Goal: Task Accomplishment & Management: Use online tool/utility

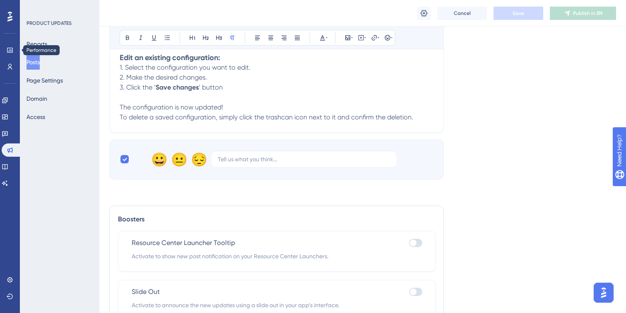
click at [7, 57] on div "Performance Users" at bounding box center [10, 58] width 7 height 30
click at [9, 46] on link at bounding box center [10, 49] width 7 height 13
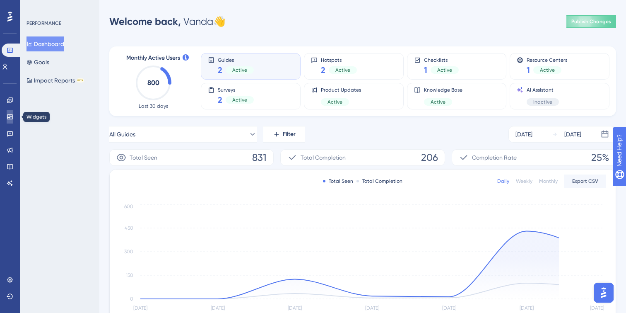
click at [9, 117] on icon at bounding box center [9, 116] width 5 height 5
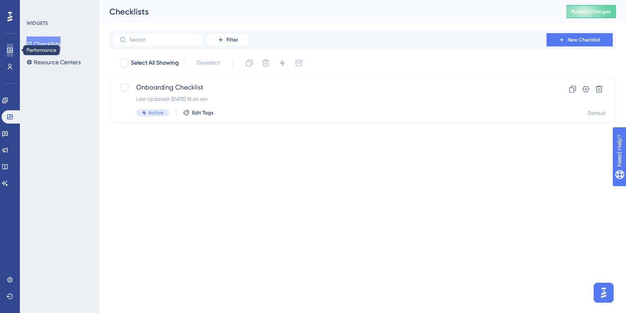
click at [12, 50] on icon at bounding box center [10, 50] width 7 height 7
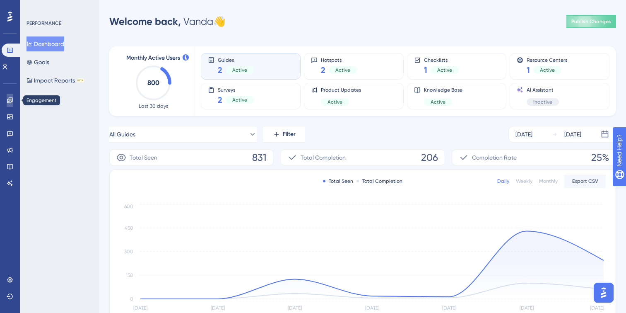
click at [9, 105] on link at bounding box center [10, 100] width 7 height 13
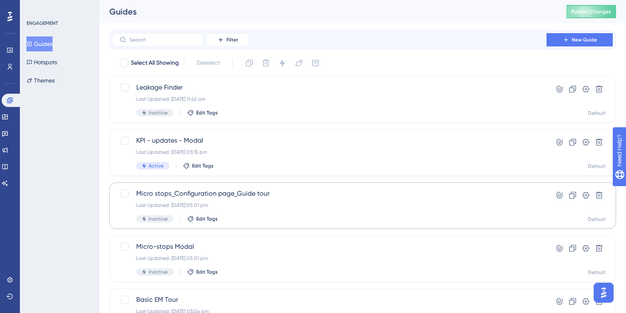
scroll to position [12, 0]
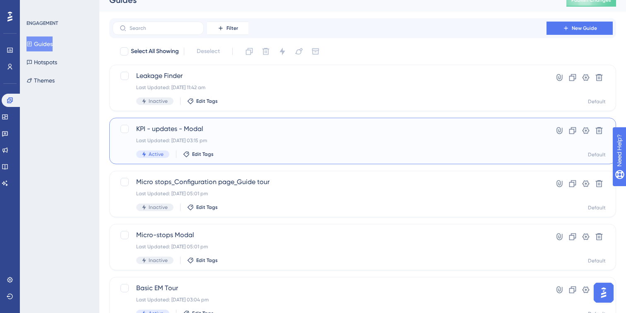
click at [318, 151] on div "Active Edit Tags" at bounding box center [329, 153] width 387 height 7
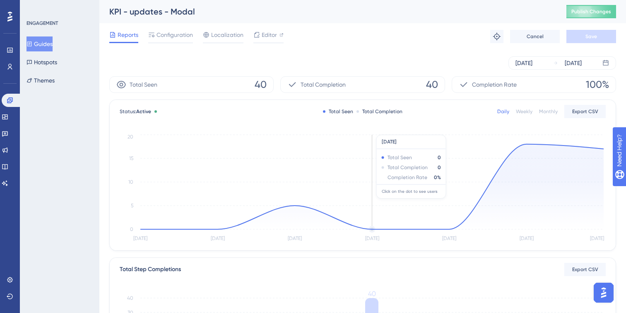
scroll to position [7, 0]
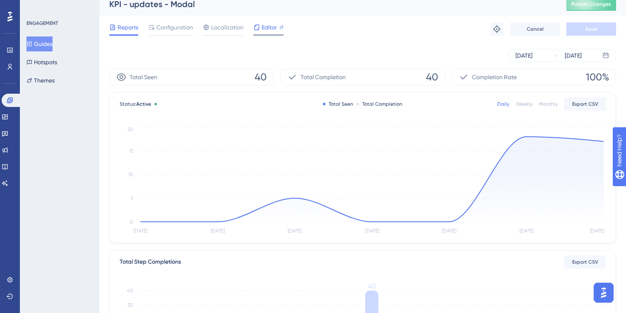
click at [263, 31] on span "Editor" at bounding box center [269, 27] width 15 height 10
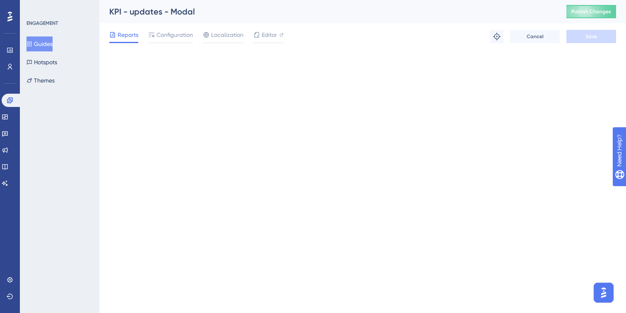
scroll to position [0, 0]
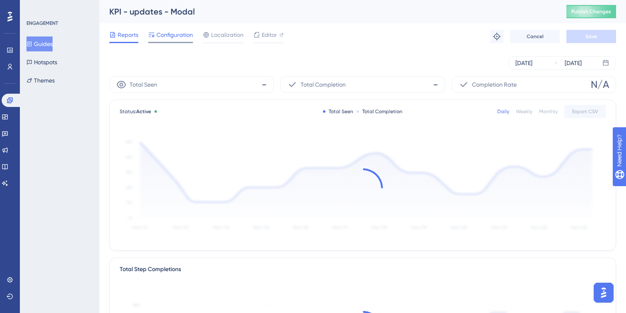
click at [178, 34] on span "Configuration" at bounding box center [174, 35] width 36 height 10
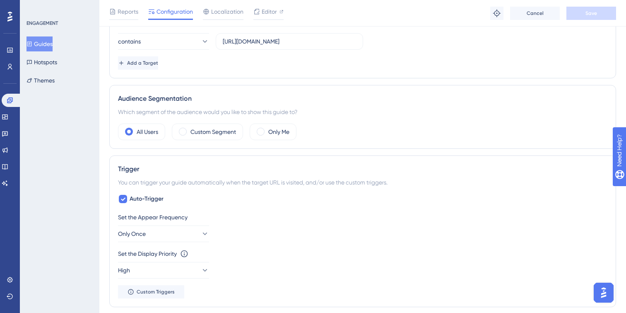
scroll to position [233, 0]
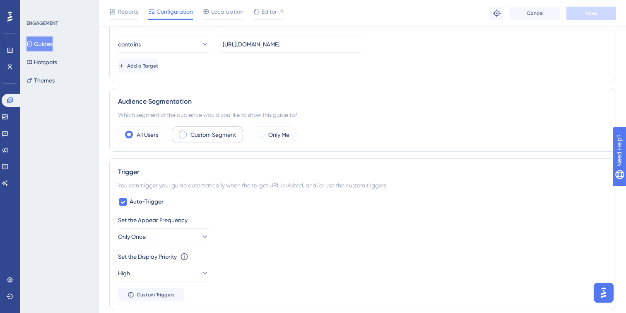
click at [195, 135] on label "Custom Segment" at bounding box center [213, 135] width 46 height 10
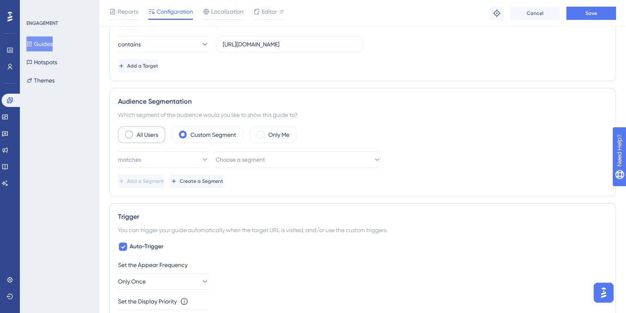
click at [144, 135] on label "All Users" at bounding box center [148, 135] width 22 height 10
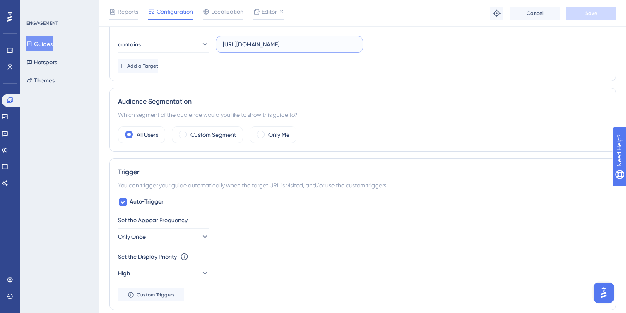
click at [273, 41] on input "[URL][DOMAIN_NAME]" at bounding box center [289, 44] width 133 height 9
paste input "/6809e66d6b829950a8d4e4e6"
click at [282, 46] on input "[URL][DOMAIN_NAME]" at bounding box center [289, 44] width 133 height 9
paste input "text"
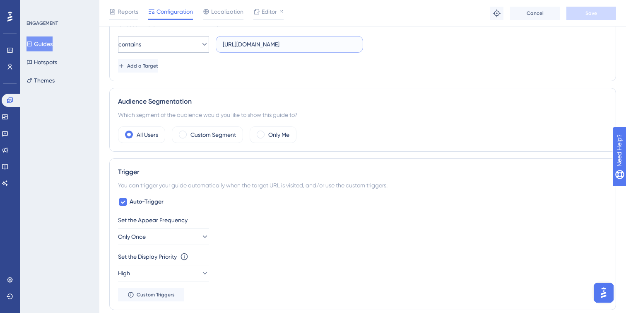
type input "[URL][DOMAIN_NAME]"
click at [193, 50] on button "contains" at bounding box center [163, 44] width 91 height 17
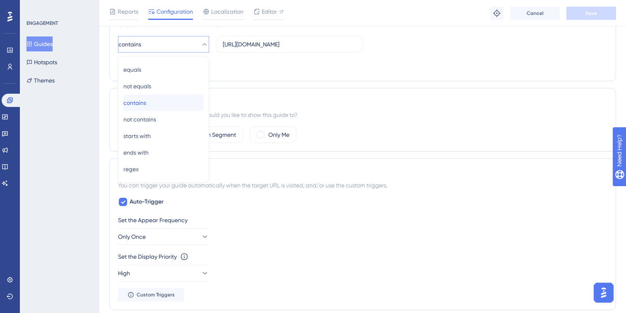
click at [146, 106] on span "contains" at bounding box center [134, 103] width 23 height 10
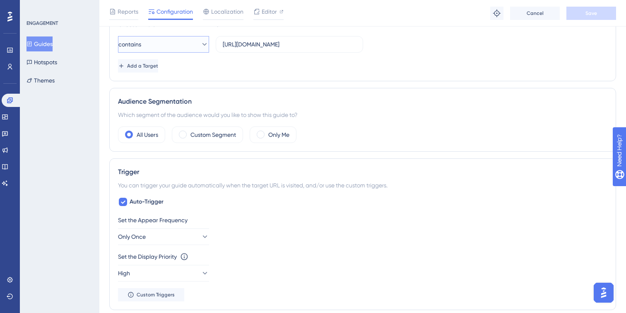
click at [200, 42] on icon at bounding box center [204, 44] width 8 height 8
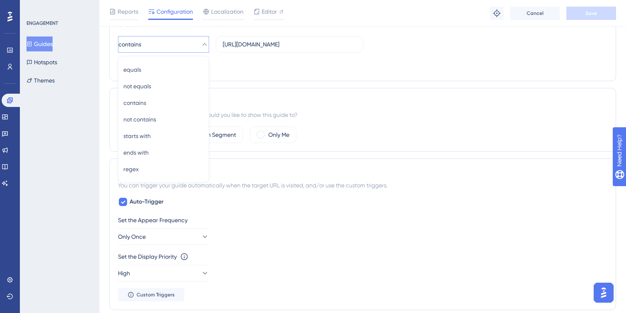
click at [200, 42] on icon at bounding box center [204, 44] width 8 height 8
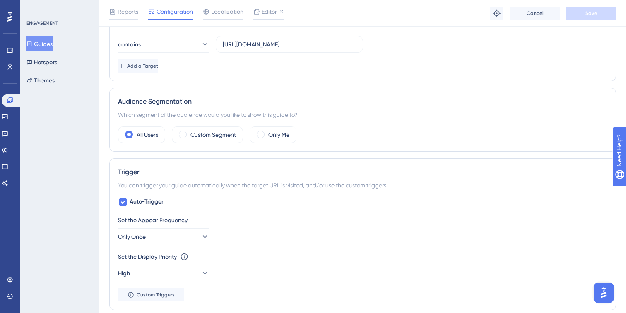
click at [397, 58] on div "Choose A Rule URL contains [URL][DOMAIN_NAME] Add a Target" at bounding box center [362, 45] width 489 height 53
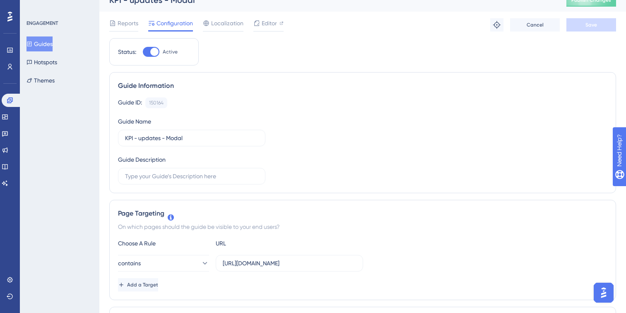
scroll to position [0, 0]
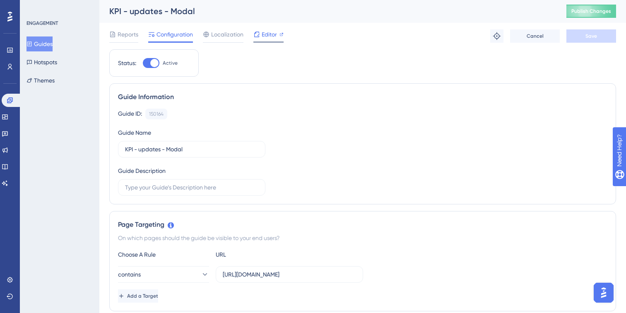
click at [269, 40] on div "Editor" at bounding box center [268, 35] width 30 height 13
click at [594, 11] on span "Publish Changes" at bounding box center [591, 11] width 40 height 7
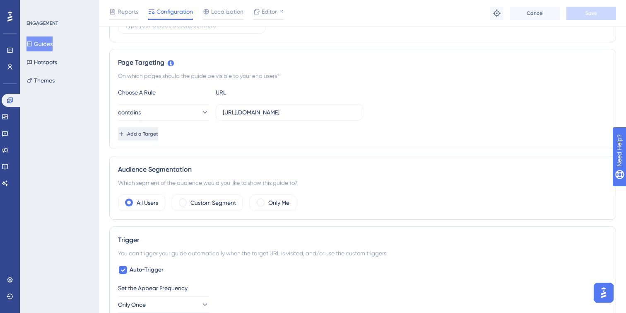
scroll to position [169, 0]
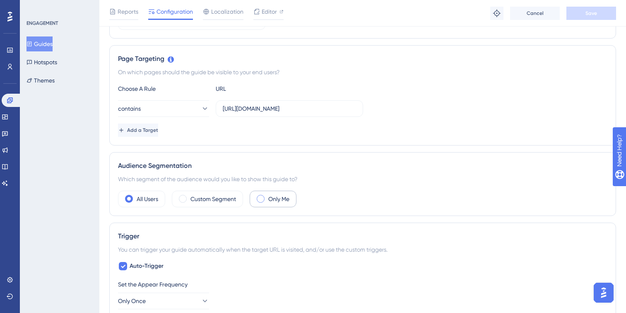
click at [258, 198] on span at bounding box center [261, 199] width 8 height 8
click at [267, 196] on input "radio" at bounding box center [267, 196] width 0 height 0
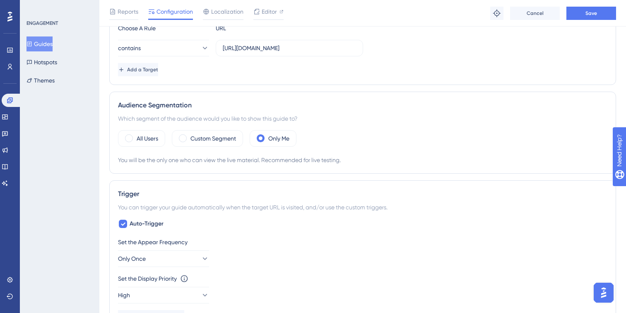
scroll to position [281, 0]
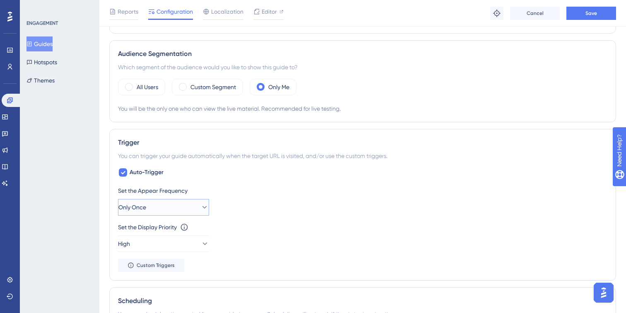
click at [164, 205] on button "Only Once" at bounding box center [163, 207] width 91 height 17
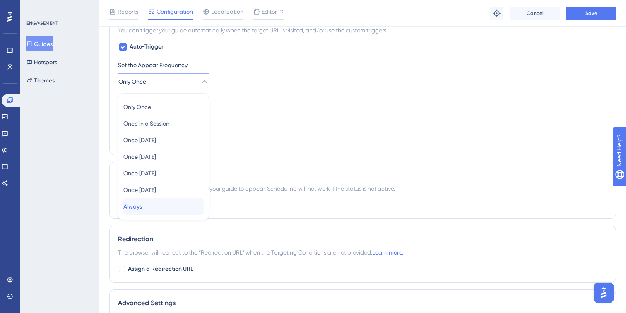
click at [142, 206] on span "Always" at bounding box center [132, 206] width 19 height 10
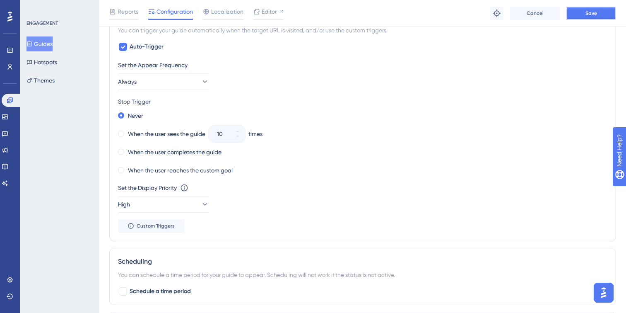
click at [584, 14] on button "Save" at bounding box center [591, 13] width 50 height 13
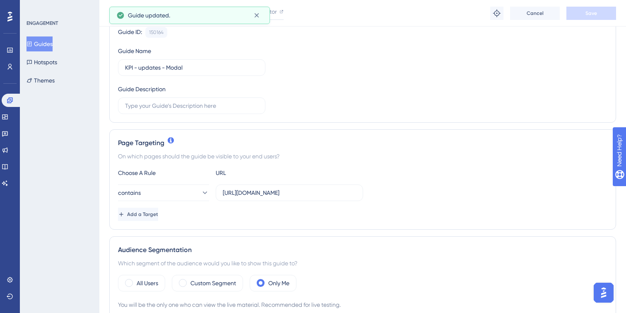
scroll to position [0, 0]
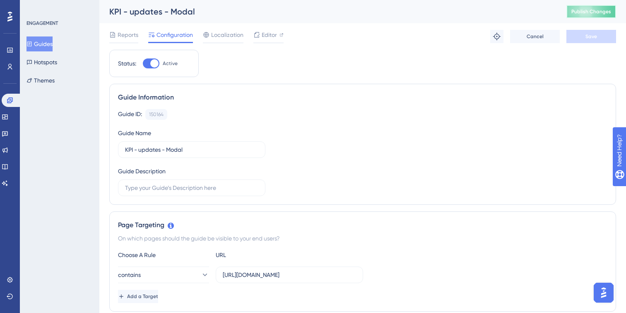
click at [606, 14] on span "Publish Changes" at bounding box center [591, 11] width 40 height 7
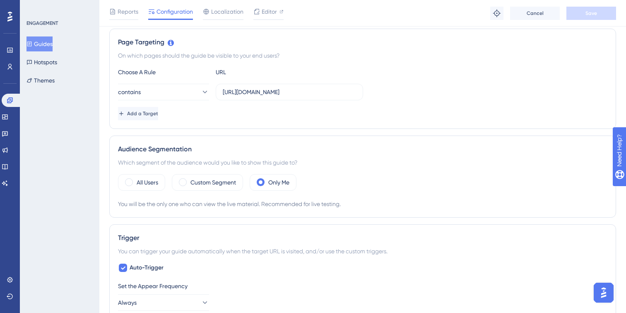
scroll to position [194, 0]
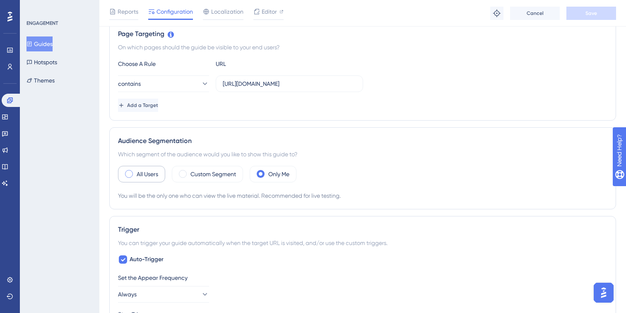
click at [153, 173] on label "All Users" at bounding box center [148, 174] width 22 height 10
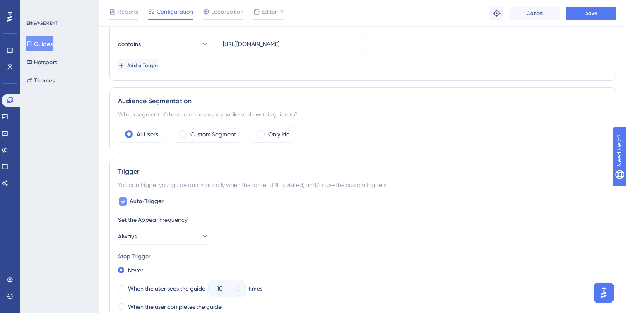
scroll to position [243, 0]
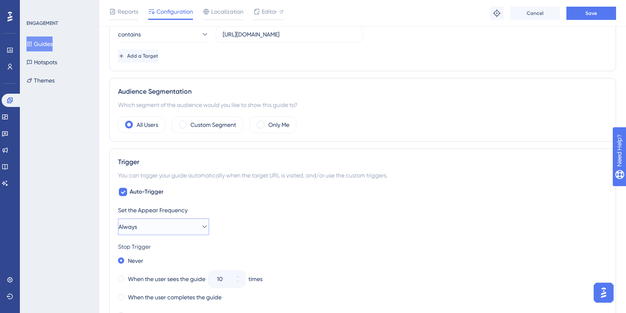
click at [137, 225] on span "Always" at bounding box center [127, 226] width 19 height 10
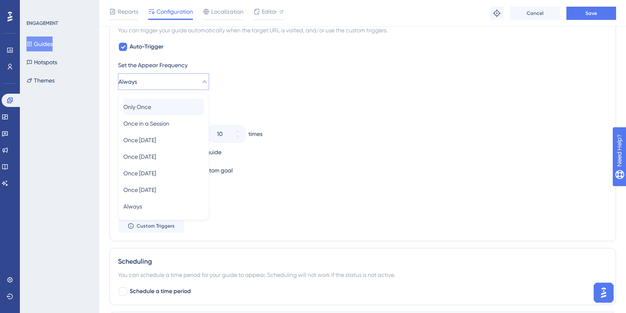
click at [166, 107] on div "Only Once Only Once" at bounding box center [163, 107] width 80 height 17
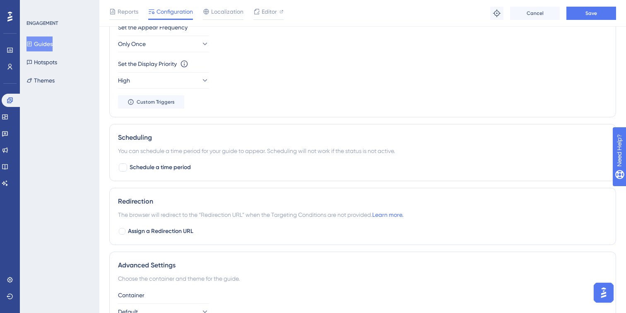
scroll to position [440, 0]
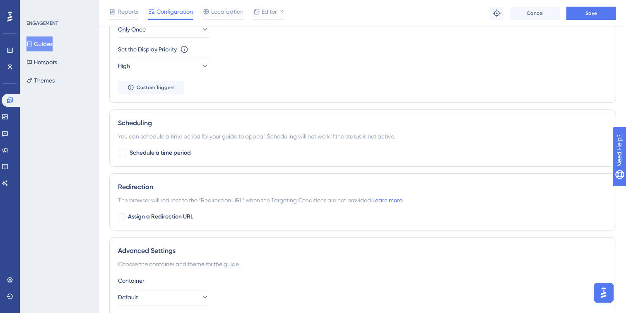
click at [160, 157] on div "Scheduling You can schedule a time period for your guide to appear. Scheduling …" at bounding box center [362, 137] width 507 height 57
click at [162, 151] on span "Schedule a time period" at bounding box center [160, 153] width 61 height 10
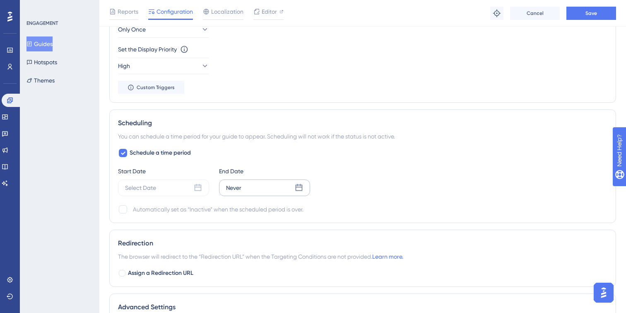
click at [294, 188] on div "Never" at bounding box center [264, 187] width 91 height 17
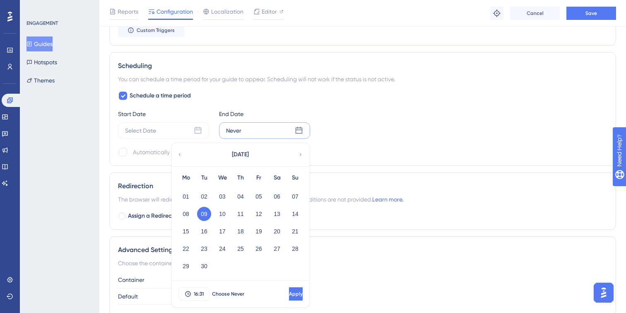
scroll to position [505, 0]
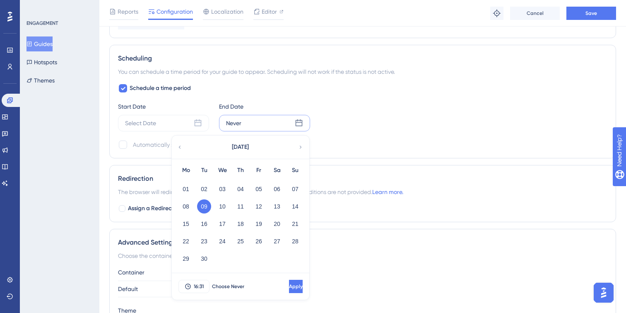
click at [302, 145] on icon at bounding box center [301, 146] width 6 height 7
click at [280, 189] on button "01" at bounding box center [277, 189] width 14 height 14
click at [289, 282] on button "Apply" at bounding box center [296, 285] width 14 height 13
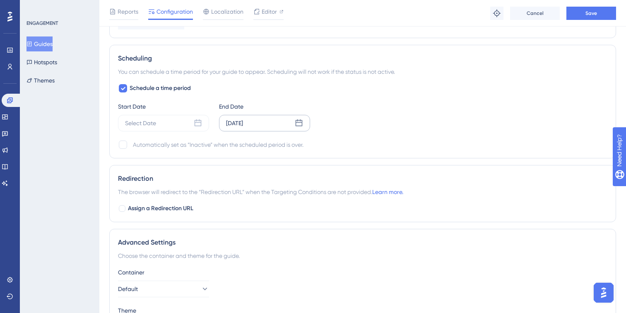
click at [300, 122] on icon at bounding box center [299, 122] width 7 height 7
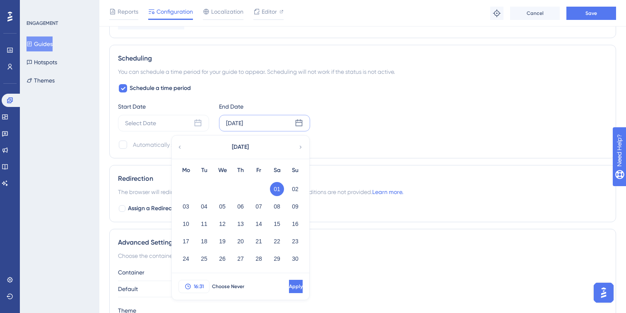
click at [199, 287] on span "16:31" at bounding box center [199, 286] width 10 height 7
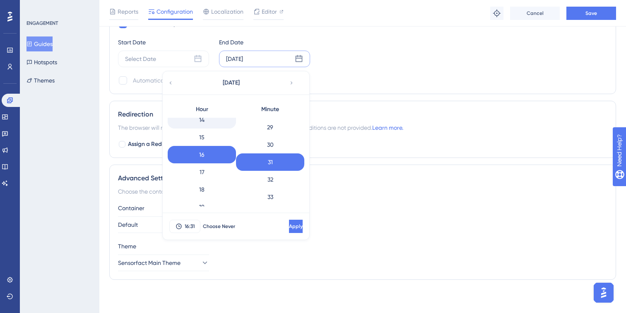
scroll to position [260, 0]
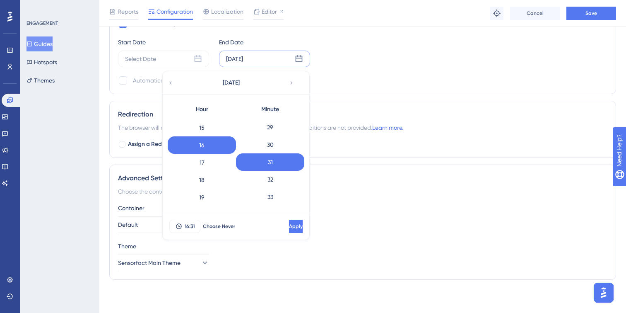
click at [372, 71] on div "Schedule a time period Start Date Select Date End Date [DATE] [DATE] Hour 0 1 2…" at bounding box center [362, 52] width 489 height 66
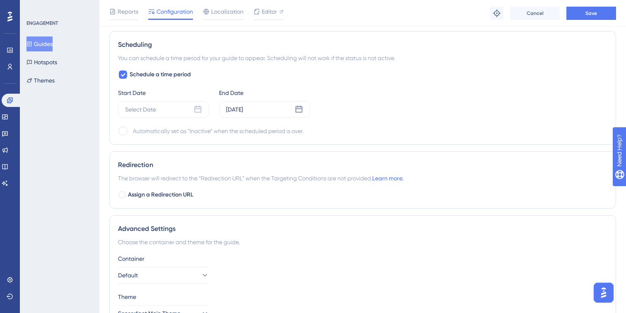
scroll to position [520, 0]
click at [599, 10] on button "Save" at bounding box center [591, 13] width 50 height 13
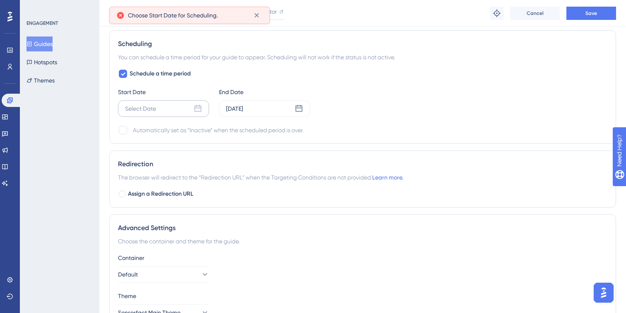
click at [182, 105] on div "Select Date" at bounding box center [163, 108] width 91 height 17
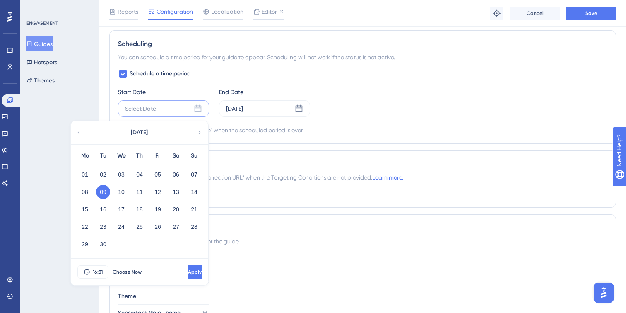
click at [365, 101] on div "Start Date Select Date [DATE] Mo Tu We Th Fr Sa Su 01 02 03 04 05 06 07 08 09 1…" at bounding box center [362, 102] width 489 height 30
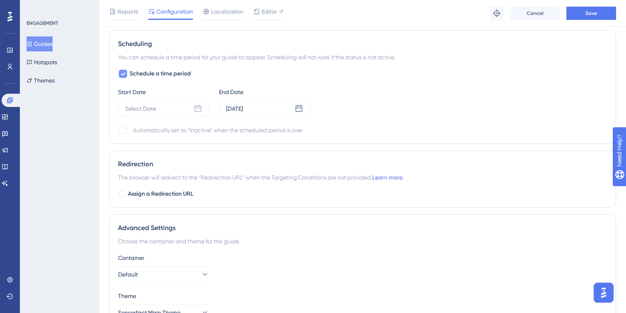
click at [127, 77] on div at bounding box center [123, 74] width 10 height 10
checkbox input "false"
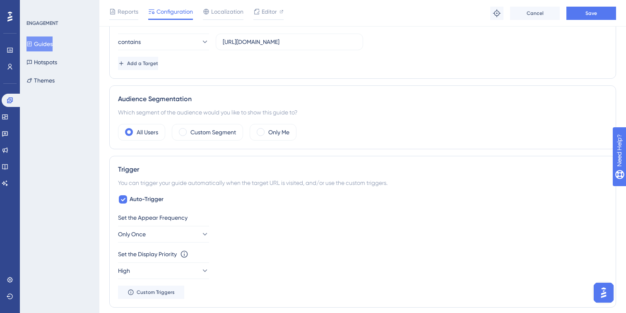
scroll to position [226, 0]
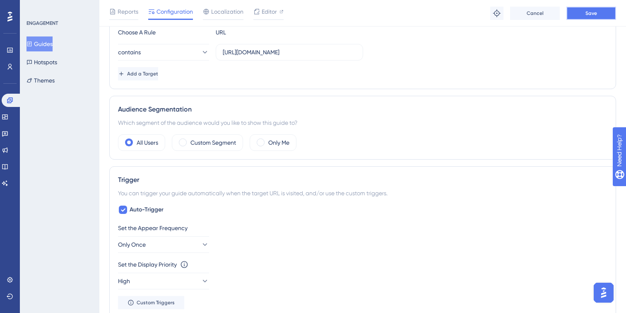
click at [580, 17] on button "Save" at bounding box center [591, 13] width 50 height 13
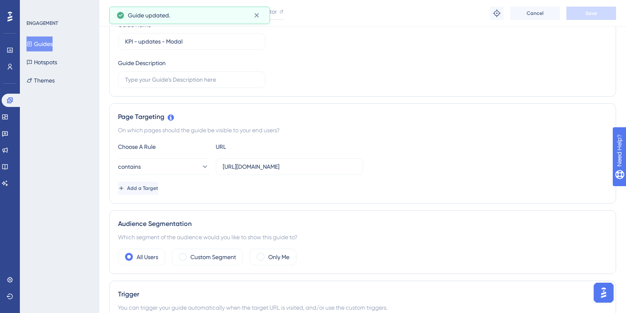
scroll to position [0, 0]
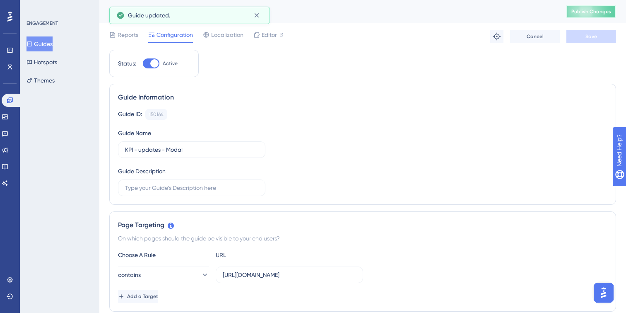
click at [574, 16] on button "Publish Changes" at bounding box center [591, 11] width 50 height 13
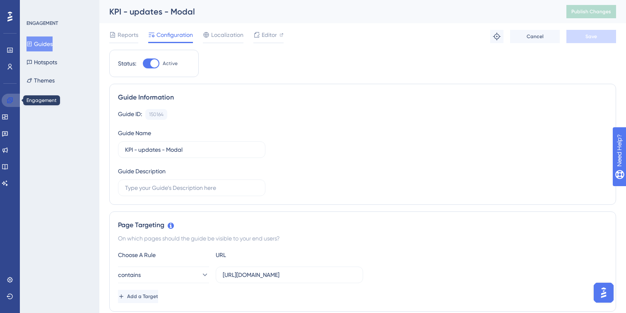
click at [8, 103] on icon at bounding box center [10, 100] width 7 height 7
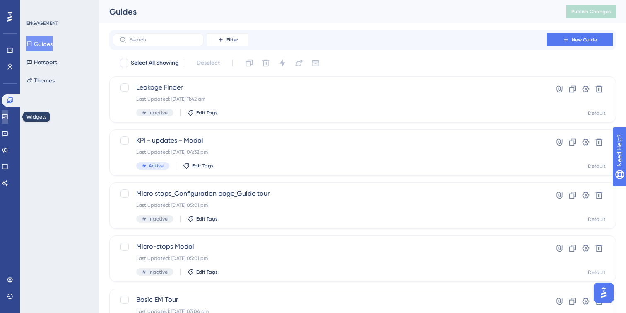
click at [8, 116] on link at bounding box center [5, 116] width 7 height 13
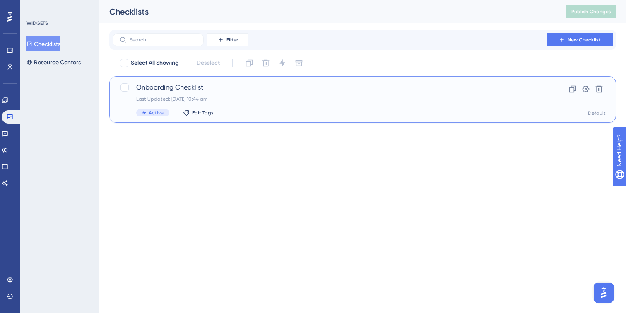
click at [270, 102] on div "Onboarding Checklist Last Updated: [DATE] 10:44 am Active Edit Tags" at bounding box center [329, 99] width 387 height 34
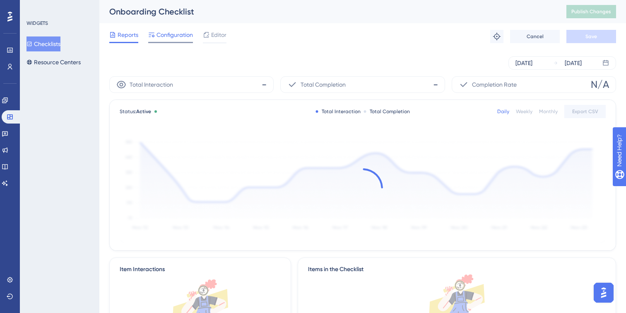
click at [165, 37] on span "Configuration" at bounding box center [174, 35] width 36 height 10
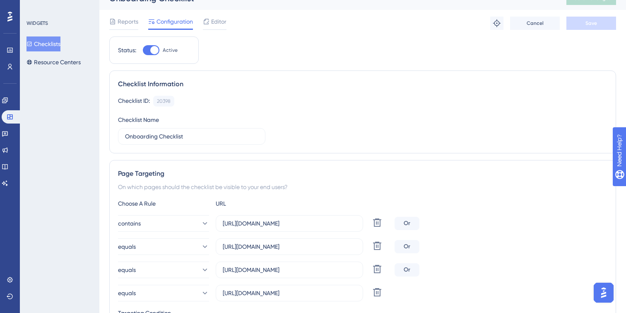
scroll to position [15, 0]
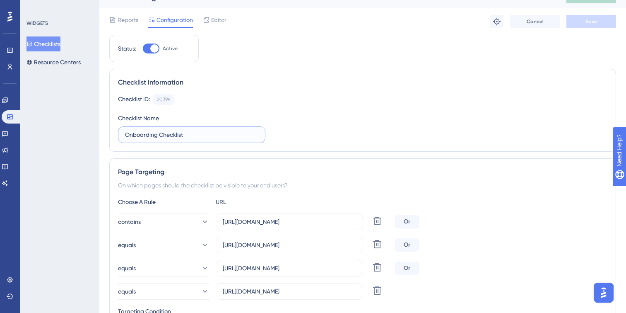
click at [200, 131] on input "Onboarding Checklist" at bounding box center [191, 134] width 133 height 9
type input "EM Onboarding Checklist"
click at [592, 22] on span "Save" at bounding box center [591, 21] width 12 height 7
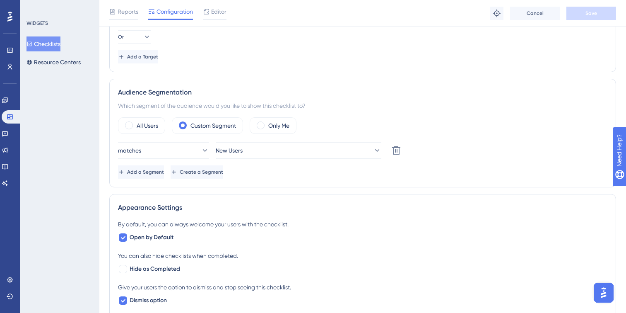
scroll to position [427, 0]
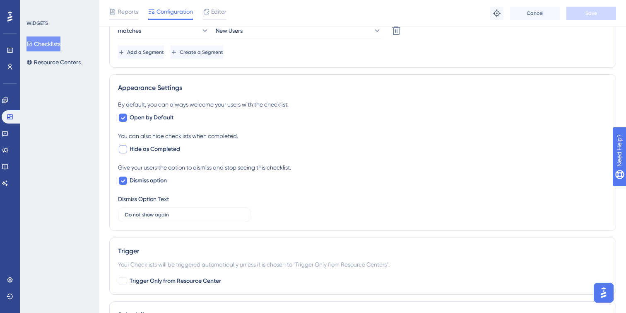
click at [125, 149] on div at bounding box center [123, 149] width 8 height 8
checkbox input "true"
click at [580, 14] on button "Save" at bounding box center [591, 13] width 50 height 13
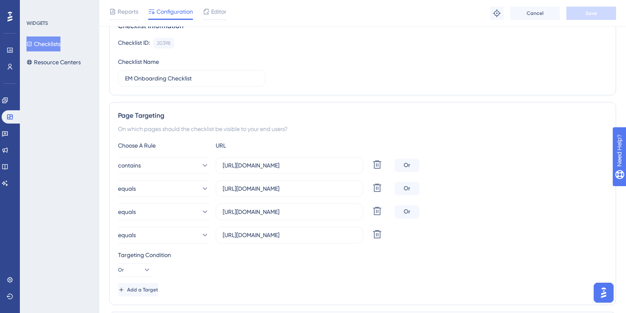
scroll to position [0, 0]
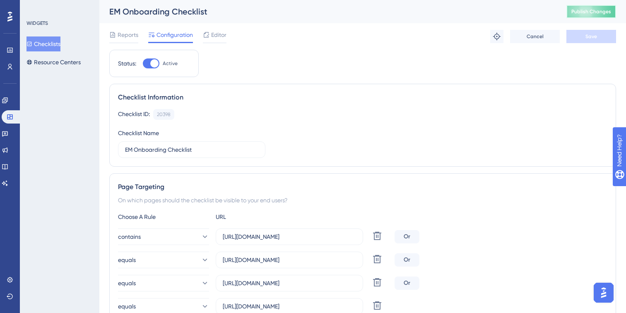
click at [579, 9] on span "Publish Changes" at bounding box center [591, 11] width 40 height 7
click at [8, 132] on icon at bounding box center [5, 133] width 6 height 5
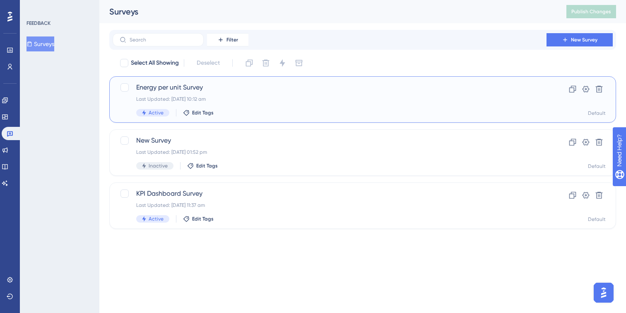
click at [279, 96] on div "Last Updated: [DATE] 10:12 am" at bounding box center [329, 99] width 387 height 7
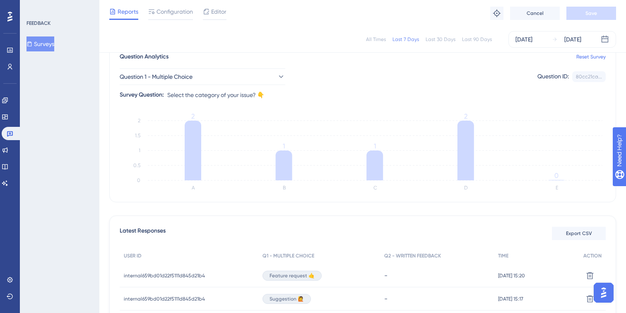
scroll to position [15, 0]
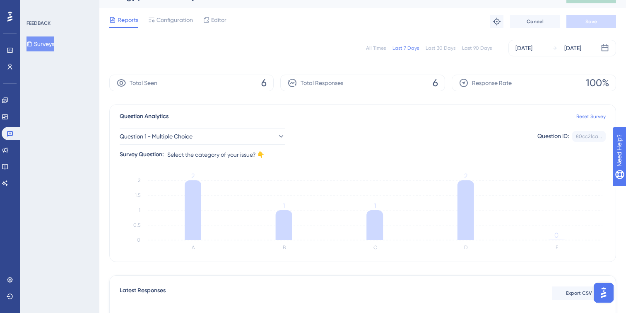
click at [180, 23] on span "Configuration" at bounding box center [174, 20] width 36 height 10
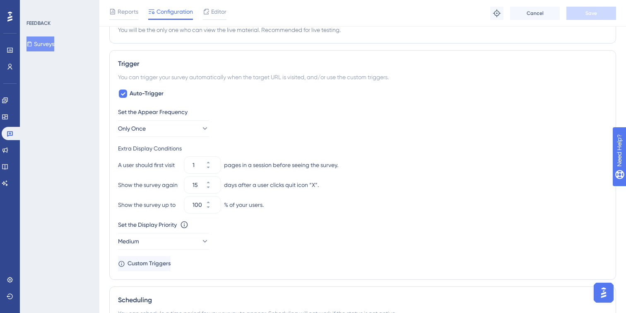
scroll to position [320, 0]
click at [121, 98] on div at bounding box center [123, 95] width 8 height 8
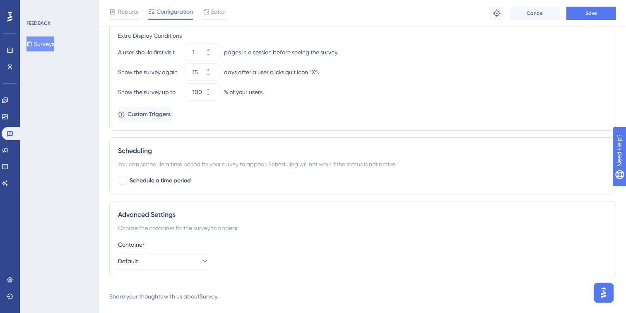
scroll to position [416, 0]
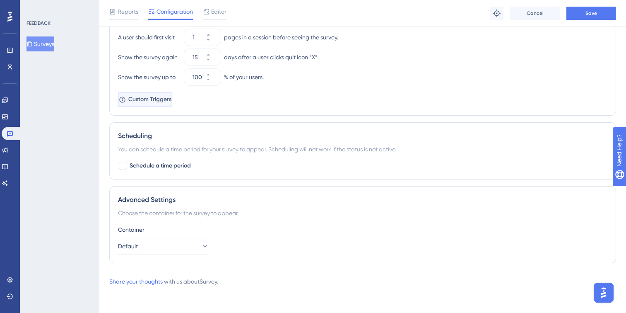
click at [171, 103] on span "Custom Triggers" at bounding box center [149, 99] width 43 height 10
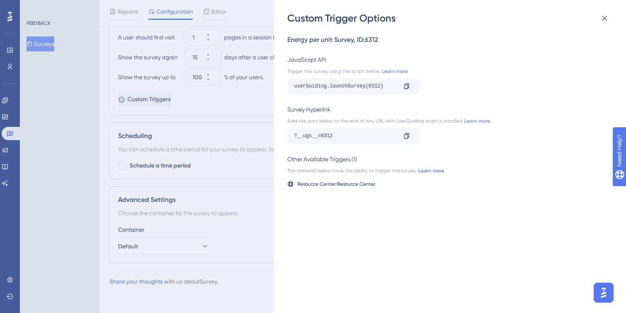
click at [428, 170] on link "Learn more" at bounding box center [430, 170] width 28 height 7
click at [228, 243] on div "Custom Trigger Options Energy per unit Survey , ID: 6312 JavaScript API Trigger…" at bounding box center [313, 156] width 626 height 313
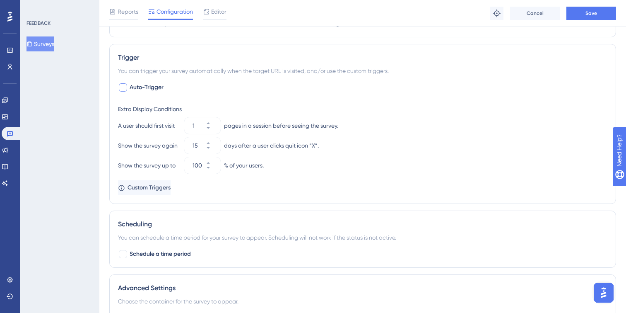
scroll to position [327, 0]
click at [125, 87] on div at bounding box center [123, 88] width 8 height 8
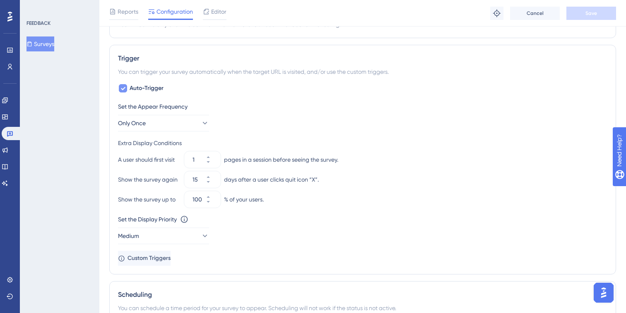
click at [125, 87] on icon at bounding box center [123, 88] width 5 height 3
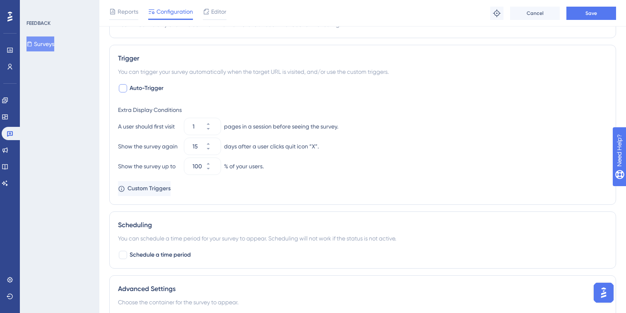
click at [125, 89] on div at bounding box center [123, 88] width 8 height 8
checkbox input "true"
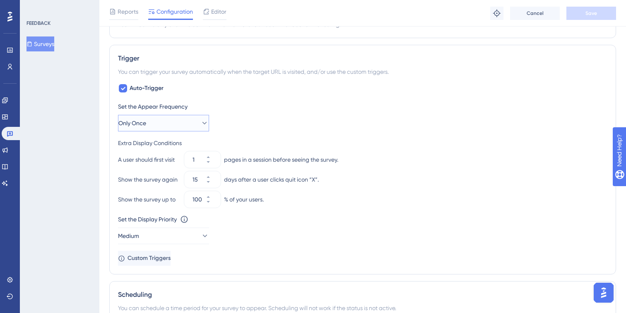
click at [171, 122] on button "Only Once" at bounding box center [163, 123] width 91 height 17
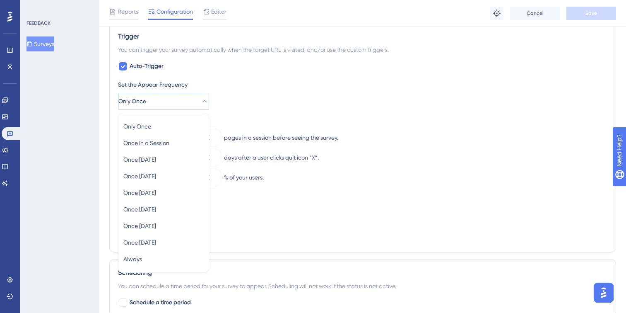
scroll to position [341, 0]
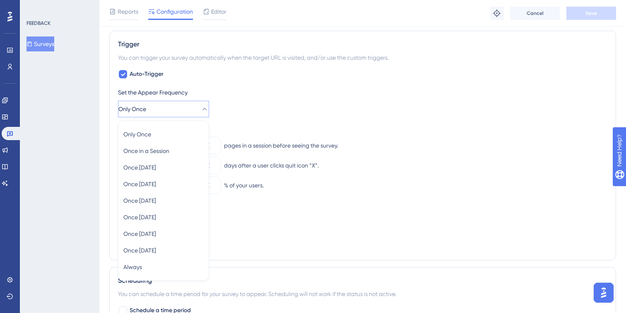
click at [279, 110] on div "Set the Appear Frequency Only Once Only Once Only Once Once in a Session Once i…" at bounding box center [362, 102] width 489 height 30
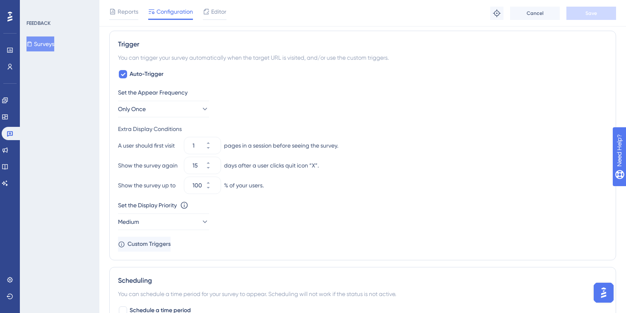
click at [259, 229] on div "Set the Display Priority This option will set the display priority between auto…" at bounding box center [362, 215] width 489 height 30
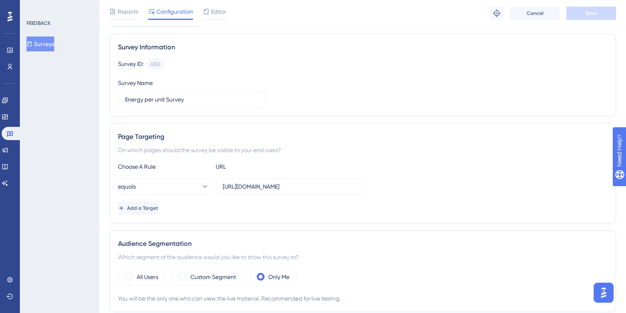
scroll to position [0, 0]
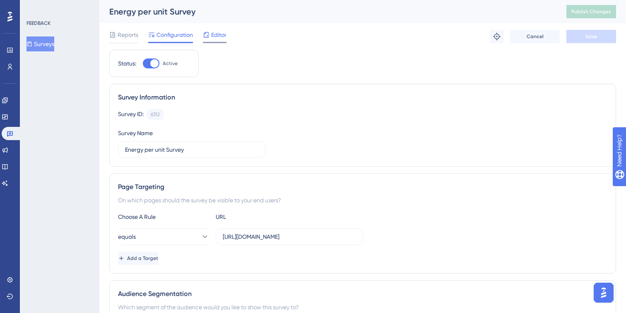
click at [219, 40] on div "Editor" at bounding box center [215, 36] width 24 height 13
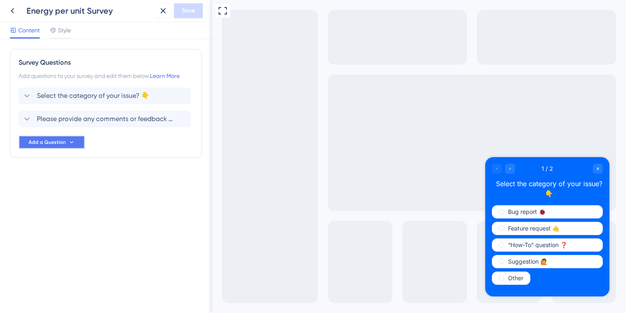
click at [48, 146] on button "Add a Question" at bounding box center [52, 141] width 66 height 13
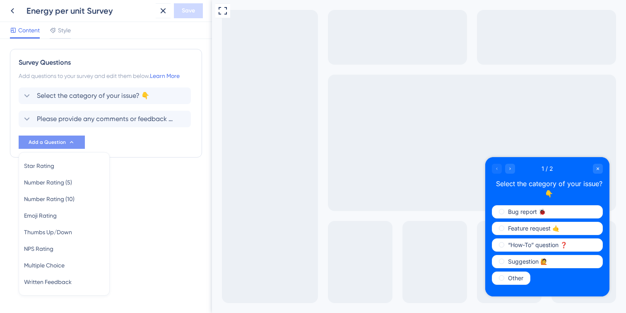
scroll to position [16, 0]
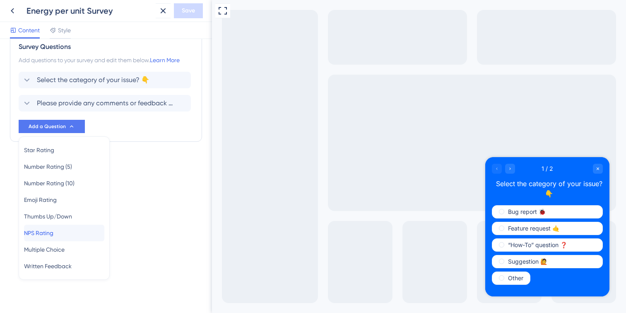
click at [41, 231] on span "NPS Rating" at bounding box center [38, 233] width 29 height 10
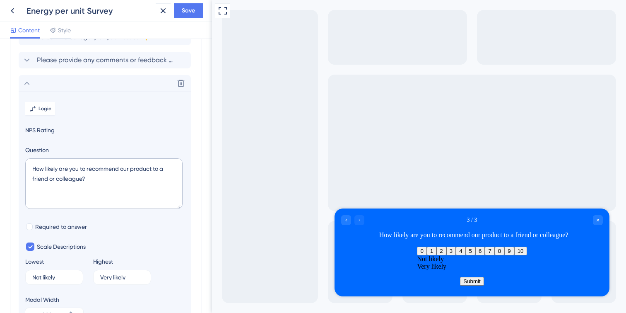
scroll to position [55, 0]
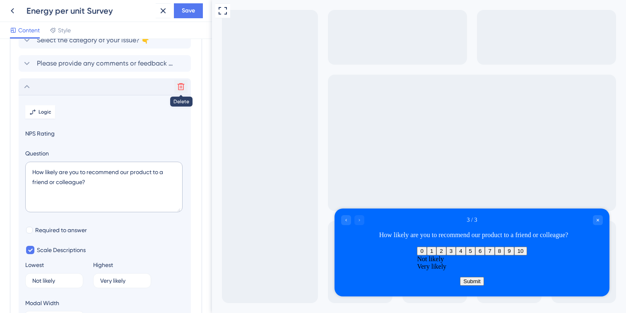
click at [181, 86] on icon at bounding box center [181, 86] width 8 height 8
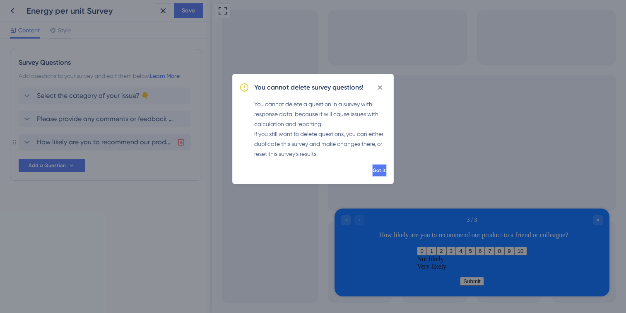
click at [373, 172] on span "Got it" at bounding box center [379, 170] width 13 height 7
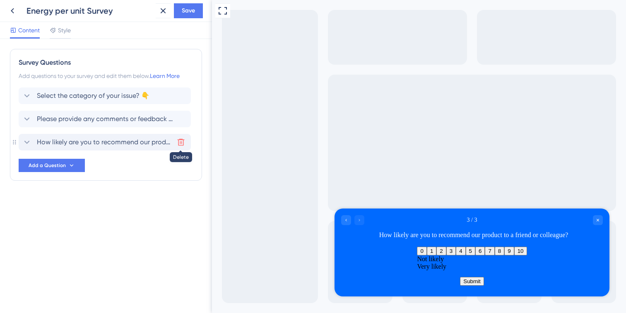
click at [183, 140] on icon at bounding box center [181, 142] width 7 height 7
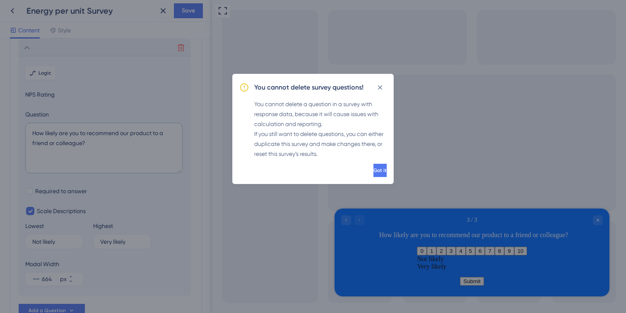
scroll to position [95, 0]
click at [345, 168] on div "Got it" at bounding box center [312, 170] width 147 height 13
click at [366, 161] on div "You cannot delete survey questions! You cannot delete a question in a survey wi…" at bounding box center [312, 129] width 161 height 110
drag, startPoint x: 382, startPoint y: 83, endPoint x: 168, endPoint y: 86, distance: 214.1
click at [382, 83] on icon at bounding box center [380, 87] width 8 height 8
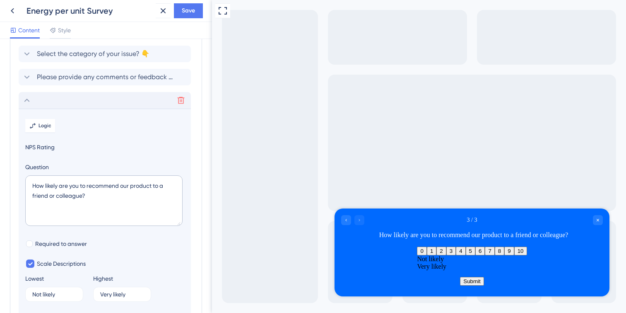
scroll to position [30, 0]
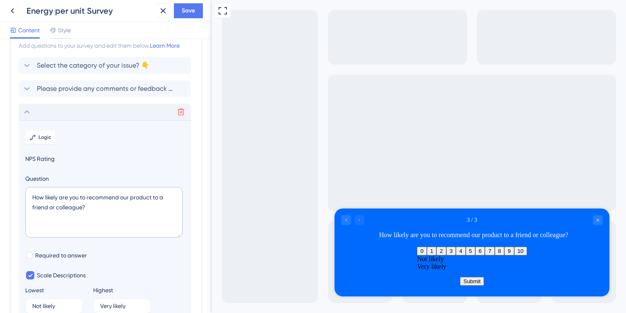
click at [26, 113] on icon at bounding box center [27, 112] width 10 height 10
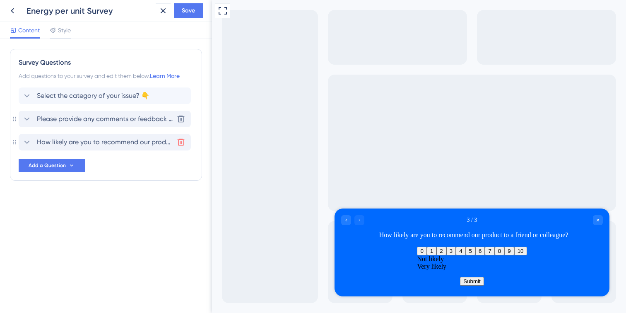
click at [48, 118] on span "Please provide any comments or feedback regarding your experience with our serv…" at bounding box center [105, 119] width 137 height 10
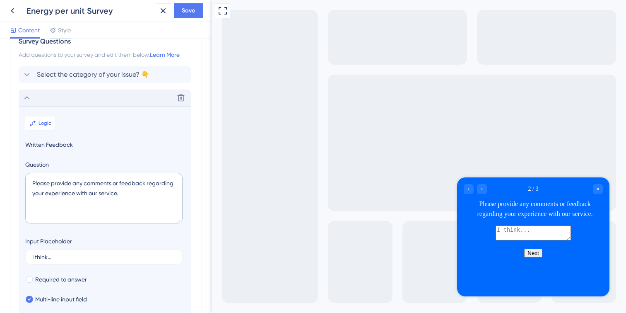
scroll to position [22, 0]
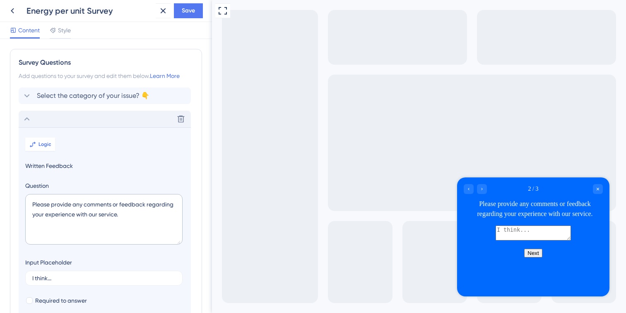
click at [25, 116] on icon at bounding box center [27, 119] width 10 height 10
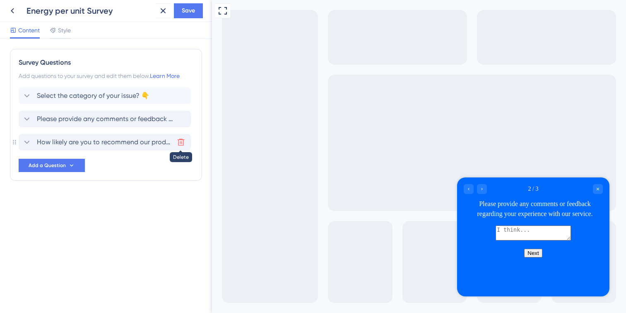
click at [182, 140] on icon at bounding box center [181, 142] width 8 height 8
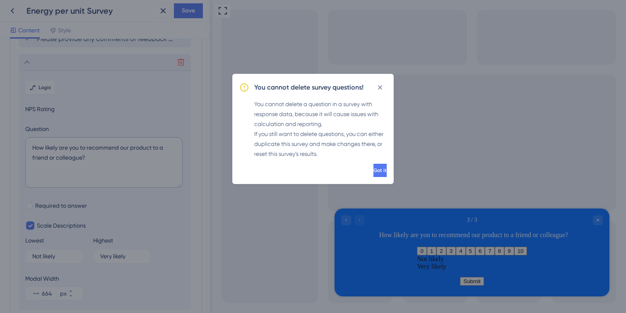
scroll to position [95, 0]
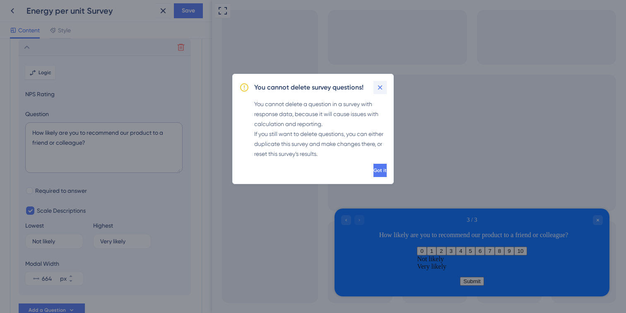
click at [380, 89] on icon at bounding box center [380, 87] width 8 height 8
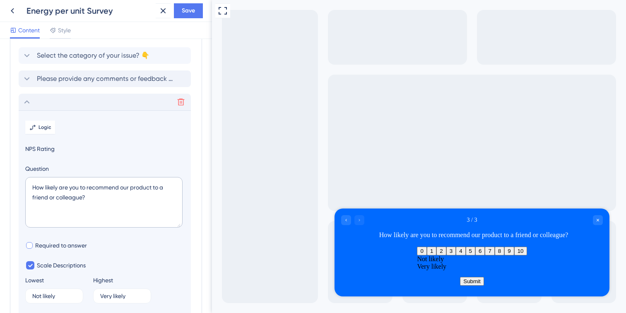
scroll to position [15, 0]
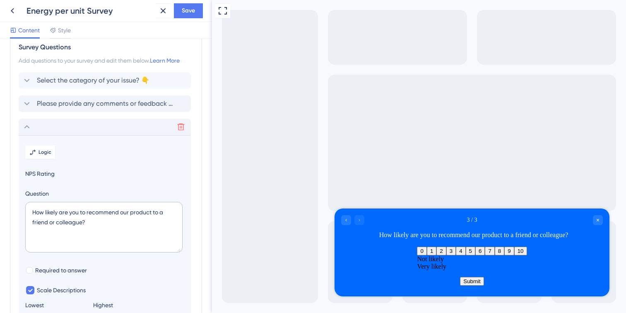
click at [60, 126] on div "Delete" at bounding box center [105, 126] width 172 height 17
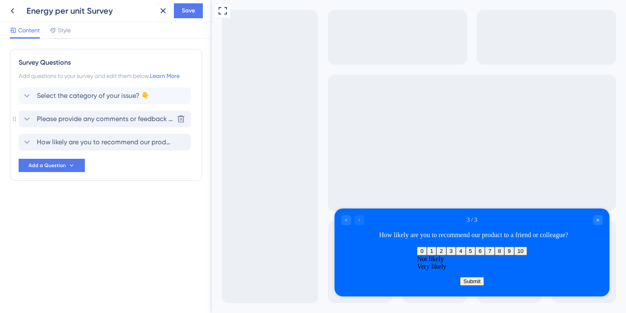
scroll to position [0, 0]
click at [182, 144] on icon at bounding box center [181, 142] width 8 height 8
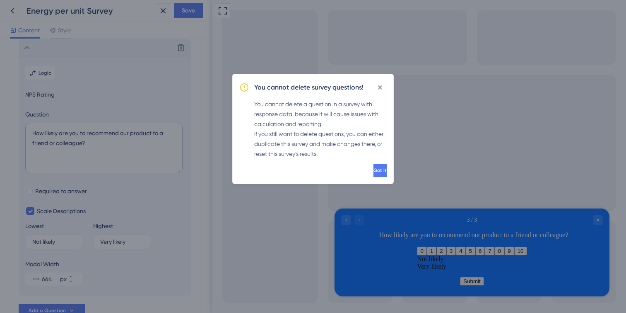
scroll to position [95, 0]
click at [372, 166] on button "Got it" at bounding box center [379, 170] width 15 height 13
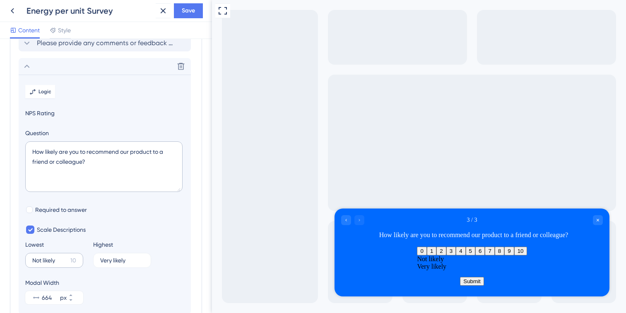
scroll to position [80, 0]
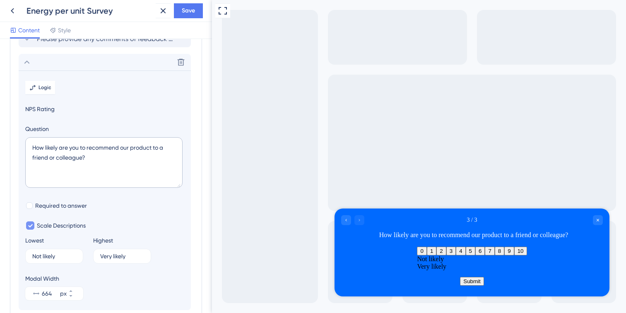
click at [31, 226] on icon at bounding box center [30, 225] width 5 height 6
checkbox input "false"
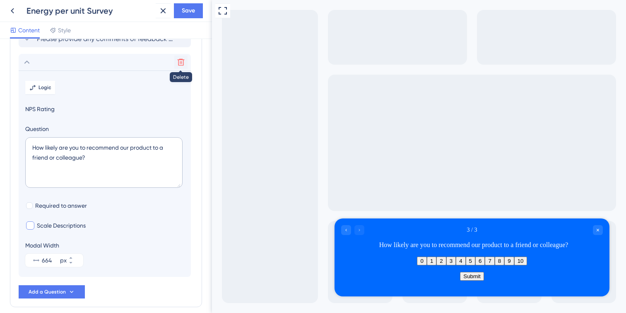
click at [181, 59] on icon at bounding box center [181, 62] width 7 height 7
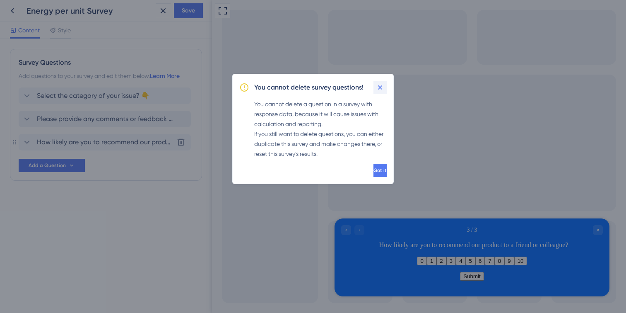
click at [382, 87] on icon at bounding box center [380, 87] width 8 height 8
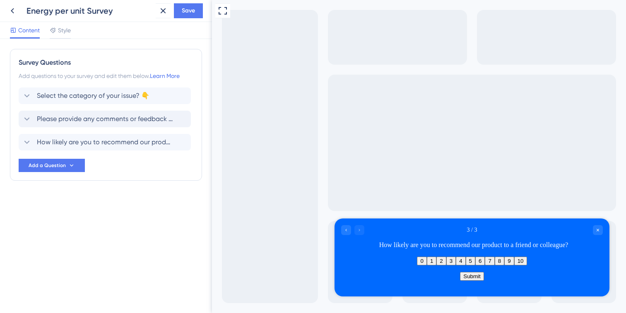
click at [20, 3] on div "Energy per unit Survey Save" at bounding box center [106, 11] width 212 height 22
click at [10, 8] on icon at bounding box center [12, 11] width 10 height 10
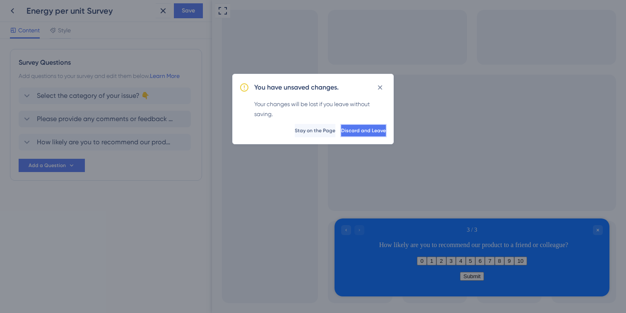
click at [345, 132] on span "Discard and Leave" at bounding box center [363, 130] width 45 height 7
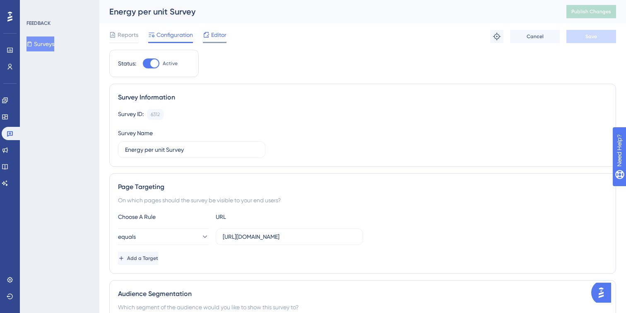
click at [217, 36] on span "Editor" at bounding box center [218, 35] width 15 height 10
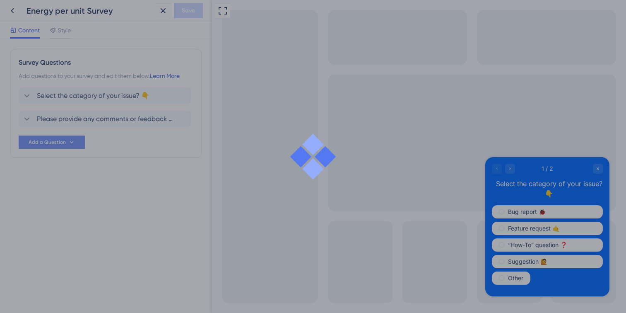
click at [70, 142] on icon at bounding box center [71, 142] width 7 height 7
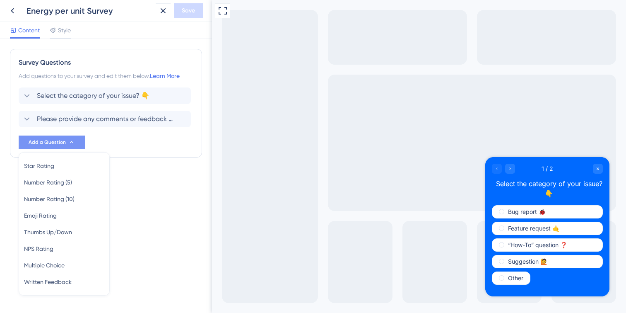
scroll to position [16, 0]
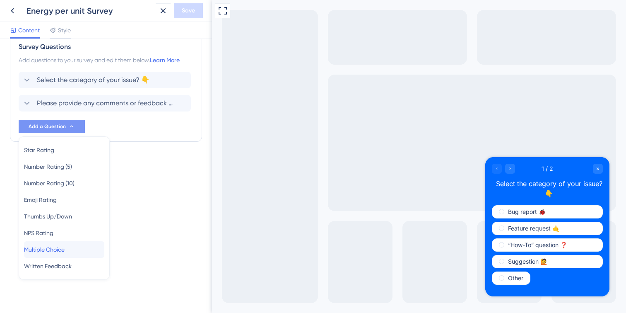
click at [56, 253] on span "Multiple Choice" at bounding box center [44, 249] width 41 height 10
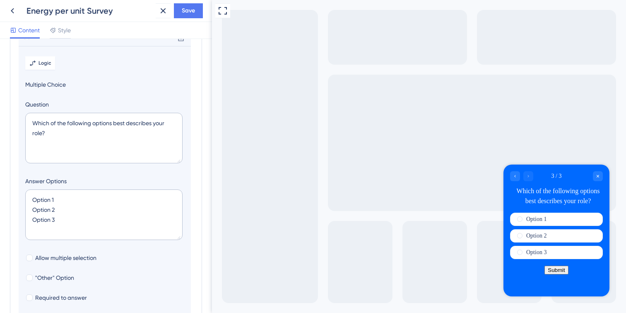
scroll to position [105, 0]
drag, startPoint x: 68, startPoint y: 221, endPoint x: 10, endPoint y: 215, distance: 58.3
click at [10, 215] on div "Survey Questions Add questions to your survey and edit them below. Learn More S…" at bounding box center [106, 161] width 192 height 434
type textarea "Option 1 Option 2"
type input "76"
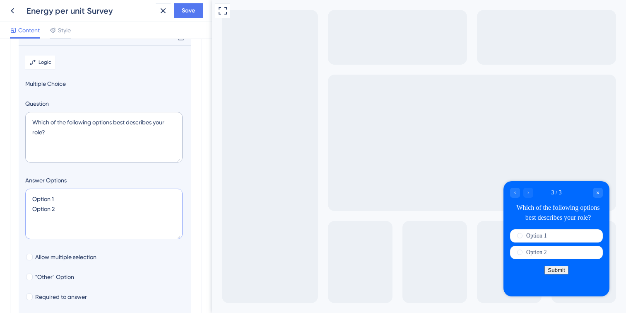
click at [45, 198] on textarea "Option 1 Option 2" at bounding box center [103, 213] width 157 height 51
drag, startPoint x: 55, startPoint y: 197, endPoint x: 17, endPoint y: 188, distance: 38.7
click at [18, 188] on div "Survey Questions Add questions to your survey and edit them below. Learn More S…" at bounding box center [106, 161] width 192 height 434
type textarea "Option 1 Option 2"
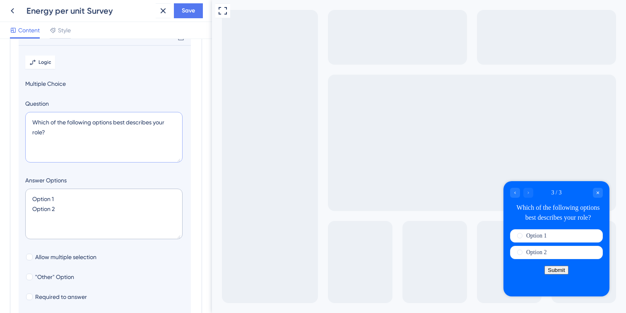
drag, startPoint x: 47, startPoint y: 133, endPoint x: 31, endPoint y: 119, distance: 21.7
click at [31, 119] on textarea "Which of the following options best describes your role?" at bounding box center [103, 137] width 157 height 51
click at [549, 203] on div "Which of the following options best describes your role?" at bounding box center [557, 212] width 89 height 20
click at [548, 212] on div "Which of the following options best describes your role?" at bounding box center [557, 212] width 89 height 20
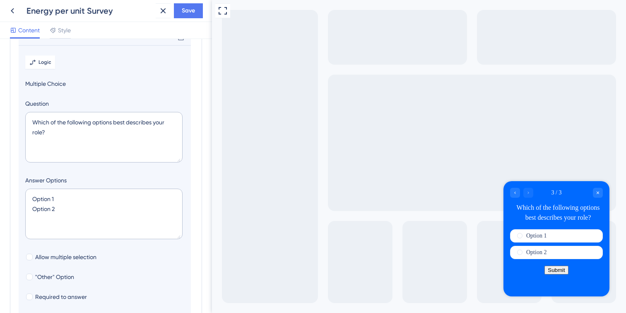
click at [548, 219] on div "Which of the following options best describes your role?" at bounding box center [557, 212] width 89 height 20
click at [63, 137] on textarea "Which of the following options best describes your role?" at bounding box center [103, 137] width 157 height 51
paste textarea "ould you like us to contact you for follow-up or additional support"
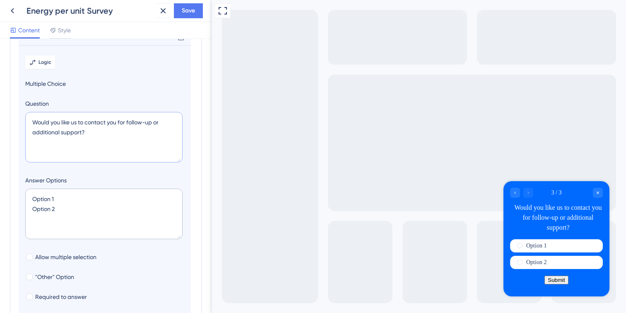
click at [116, 136] on textarea "Would you like us to contact you for follow-up or additional support?" at bounding box center [103, 137] width 157 height 51
paste textarea
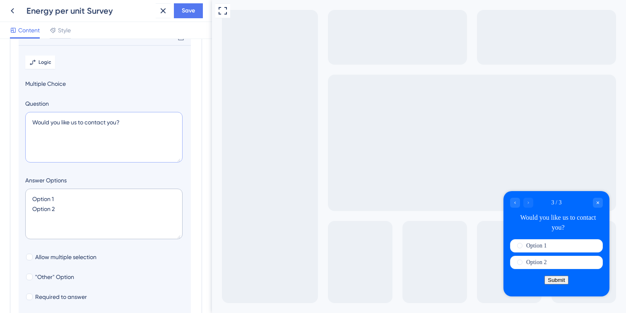
type textarea "Would you like us to contact you?"
drag, startPoint x: 58, startPoint y: 197, endPoint x: 29, endPoint y: 197, distance: 28.6
click at [29, 197] on textarea "Option 1 Option 2" at bounding box center [103, 213] width 157 height 51
drag, startPoint x: 53, startPoint y: 210, endPoint x: 0, endPoint y: 209, distance: 52.6
click at [0, 209] on div "Survey Questions Add questions to your survey and edit them below. Learn More S…" at bounding box center [106, 176] width 212 height 274
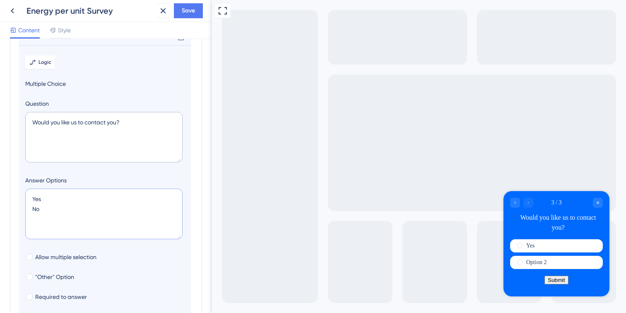
click at [56, 210] on textarea "Yes Option 2" at bounding box center [103, 213] width 157 height 51
drag, startPoint x: 31, startPoint y: 198, endPoint x: 40, endPoint y: 211, distance: 16.1
click at [31, 198] on textarea "Yes No" at bounding box center [103, 213] width 157 height 51
click at [58, 214] on textarea "Yes No" at bounding box center [103, 213] width 157 height 51
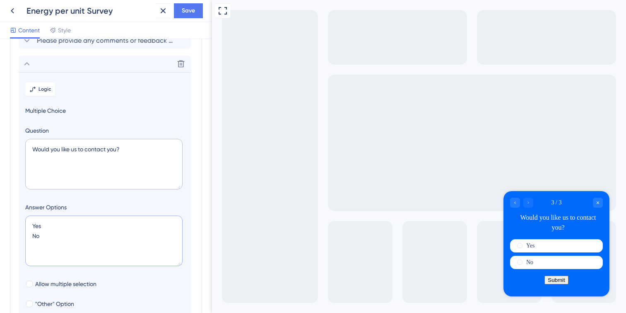
scroll to position [79, 0]
type textarea "Yes No"
click at [39, 89] on span "Logic" at bounding box center [45, 88] width 13 height 7
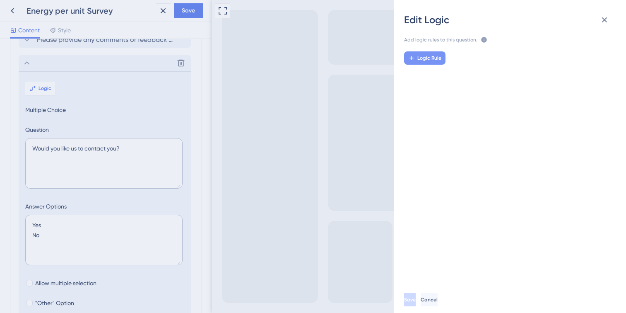
click at [435, 60] on span "Logic Rule" at bounding box center [429, 58] width 24 height 7
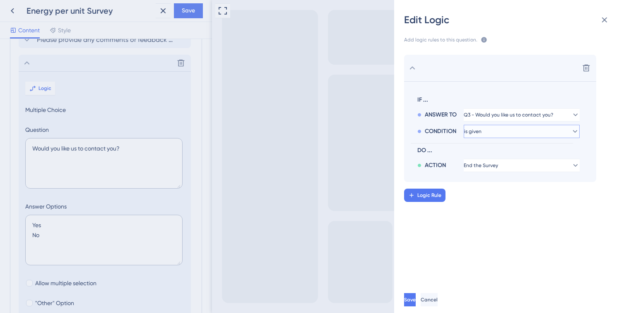
click at [510, 131] on button "is given" at bounding box center [522, 131] width 116 height 13
click at [435, 194] on span "Logic Rule" at bounding box center [429, 195] width 24 height 7
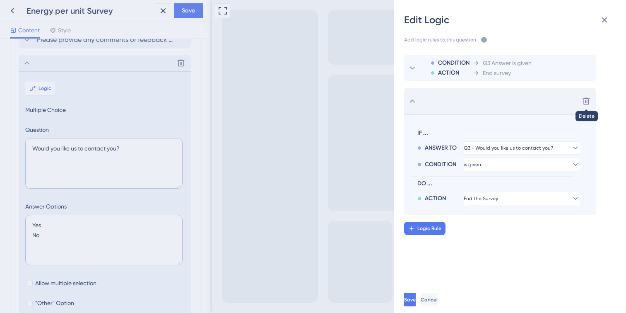
click at [593, 103] on div "Delete" at bounding box center [500, 101] width 192 height 26
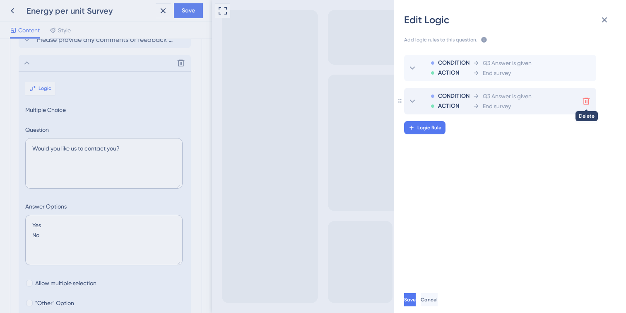
click at [586, 98] on icon at bounding box center [586, 101] width 7 height 7
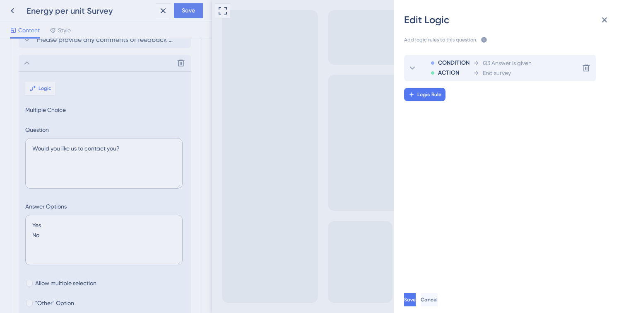
click at [557, 67] on div "CONDITION ACTION Q3 Answer is given End survey Delete" at bounding box center [500, 68] width 192 height 26
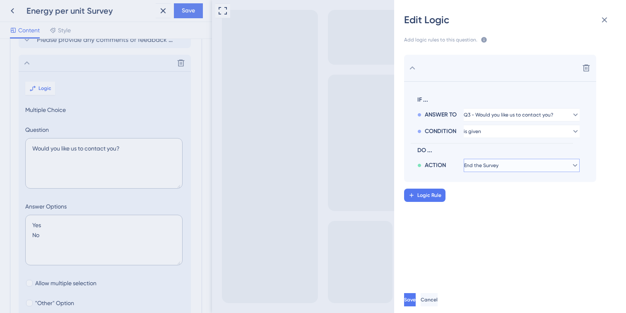
click at [512, 168] on button "End the Survey" at bounding box center [522, 165] width 116 height 13
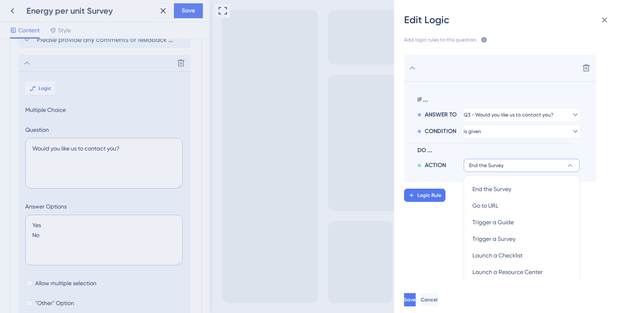
scroll to position [22, 0]
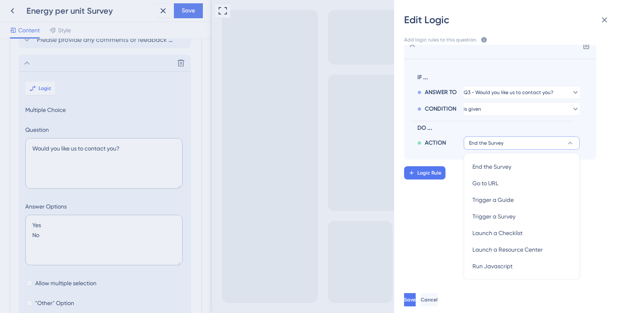
click at [426, 217] on div "Delete IF ... ANSWER TO Q3 - Would you like us to contact you? CONDITION is giv…" at bounding box center [513, 162] width 245 height 235
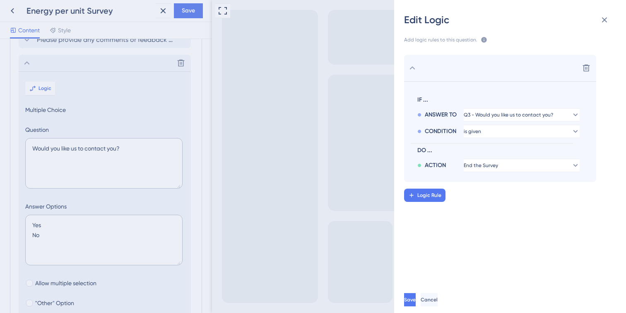
scroll to position [0, 0]
click at [607, 19] on icon at bounding box center [604, 20] width 10 height 10
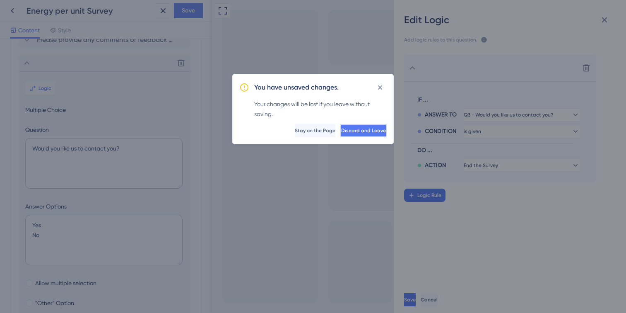
click at [343, 132] on span "Discard and Leave" at bounding box center [363, 130] width 45 height 7
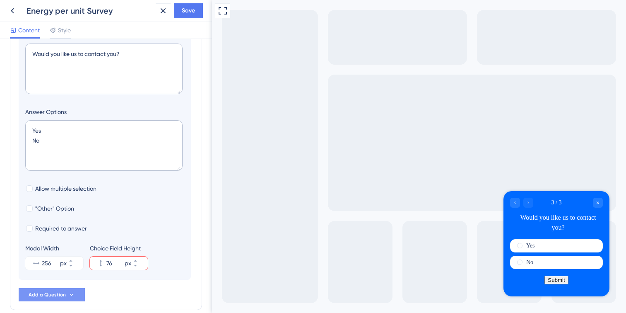
scroll to position [214, 0]
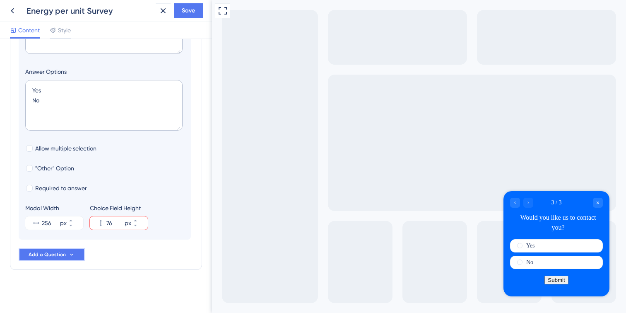
click at [67, 251] on button "Add a Question" at bounding box center [52, 254] width 66 height 13
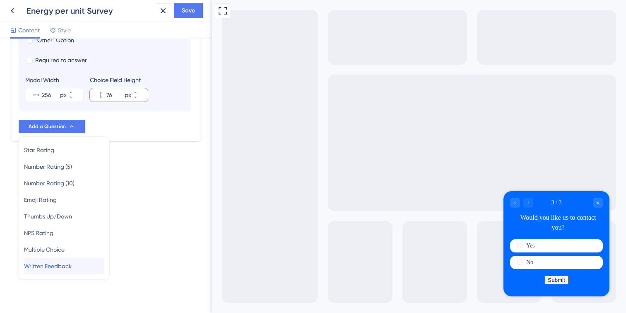
click at [57, 265] on span "Written Feedback" at bounding box center [48, 266] width 48 height 10
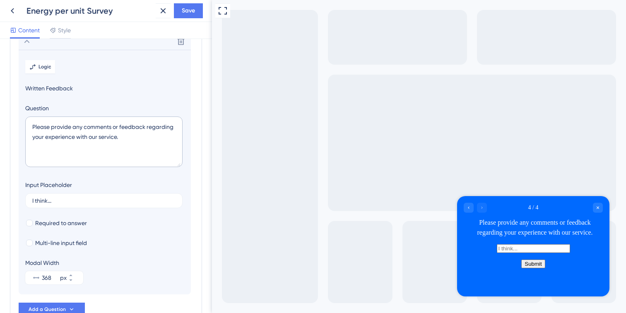
scroll to position [118, 0]
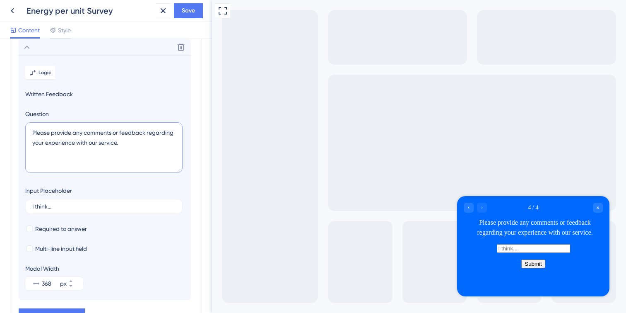
drag, startPoint x: 135, startPoint y: 140, endPoint x: 26, endPoint y: 132, distance: 109.2
click at [26, 132] on textarea "Please provide any comments or feedback regarding your experience with our serv…" at bounding box center [103, 147] width 157 height 51
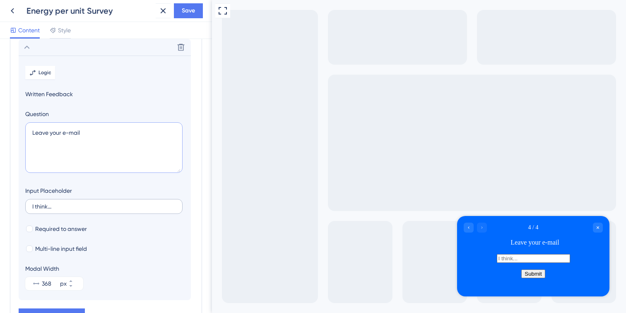
type textarea "Leave your e-mail"
drag, startPoint x: 61, startPoint y: 207, endPoint x: 27, endPoint y: 206, distance: 34.4
click at [27, 206] on label "I think..." at bounding box center [103, 206] width 157 height 15
click at [32, 206] on input "I think..." at bounding box center [103, 206] width 143 height 6
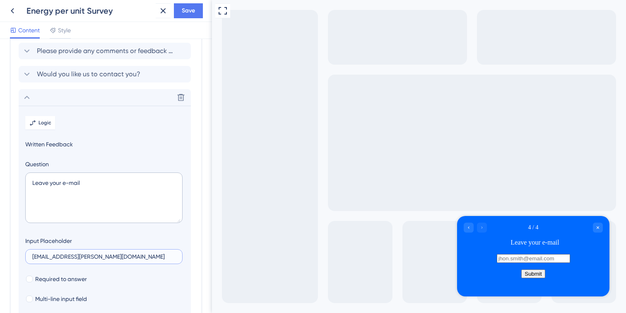
scroll to position [67, 0]
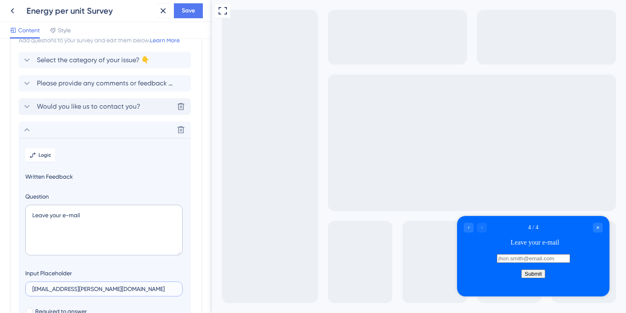
type input "[EMAIL_ADDRESS][PERSON_NAME][DOMAIN_NAME]"
click at [23, 104] on icon at bounding box center [27, 106] width 10 height 10
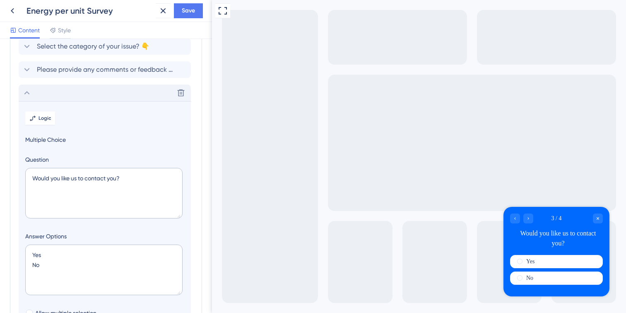
scroll to position [50, 0]
click at [40, 114] on span "Logic" at bounding box center [45, 117] width 13 height 7
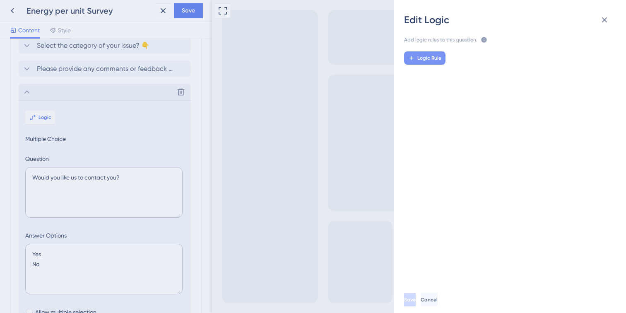
click at [431, 56] on span "Logic Rule" at bounding box center [429, 58] width 24 height 7
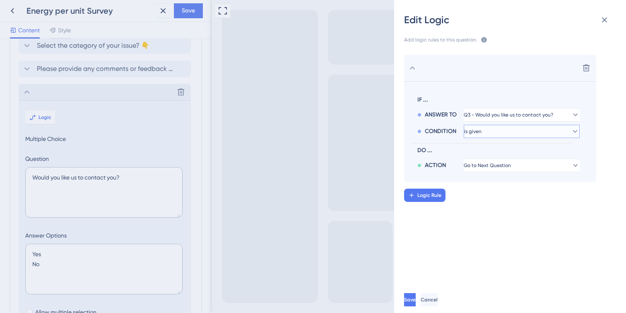
click at [496, 128] on button "is given" at bounding box center [522, 131] width 116 height 13
click at [496, 130] on button "is given" at bounding box center [522, 131] width 116 height 13
click at [431, 132] on span "CONDITION" at bounding box center [440, 131] width 31 height 10
click at [419, 132] on icon at bounding box center [419, 131] width 3 height 3
click at [449, 132] on span "CONDITION" at bounding box center [440, 131] width 31 height 10
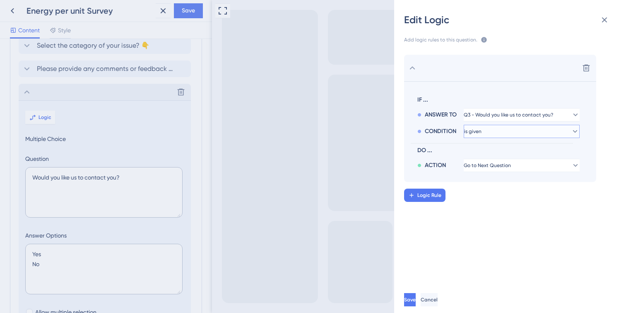
click at [481, 132] on span "is given" at bounding box center [472, 131] width 17 height 7
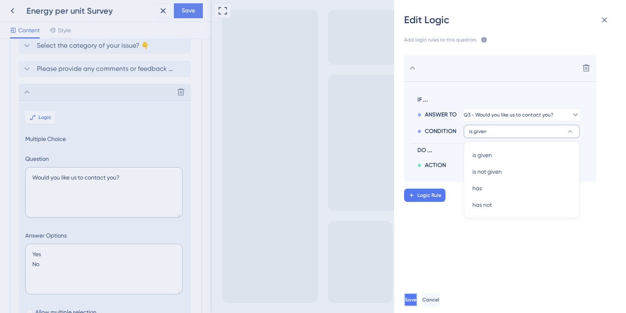
click at [417, 296] on button "Save" at bounding box center [410, 299] width 13 height 13
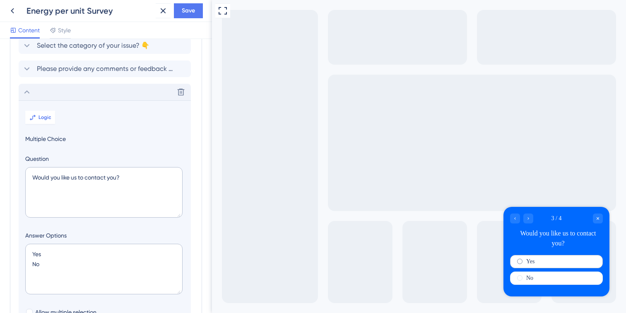
click at [530, 259] on label "Yes" at bounding box center [530, 261] width 8 height 7
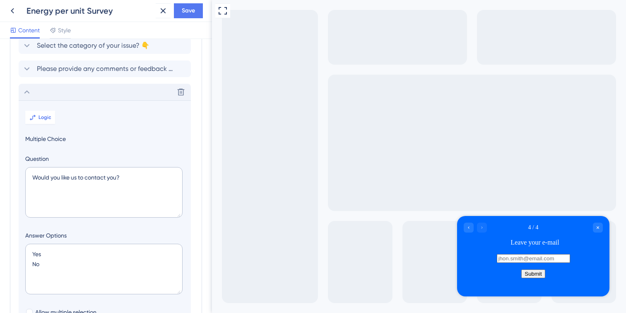
click at [530, 259] on input "text" at bounding box center [533, 258] width 73 height 9
click at [466, 221] on div "4 / 4 Leave your e-mail" at bounding box center [533, 235] width 152 height 38
click at [465, 226] on div "Go to Question 3" at bounding box center [469, 227] width 10 height 10
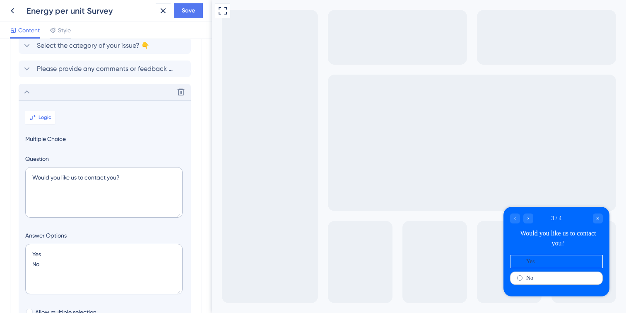
click at [544, 277] on div "No" at bounding box center [556, 277] width 93 height 13
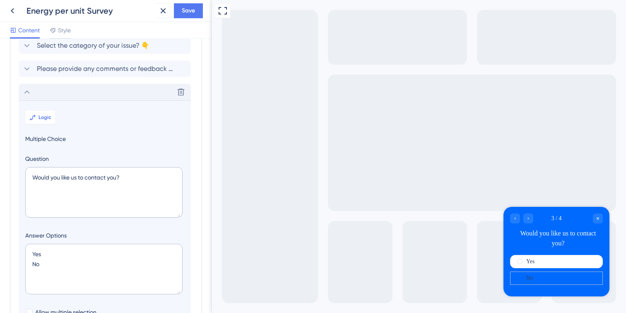
click at [543, 279] on div "No" at bounding box center [556, 277] width 93 height 13
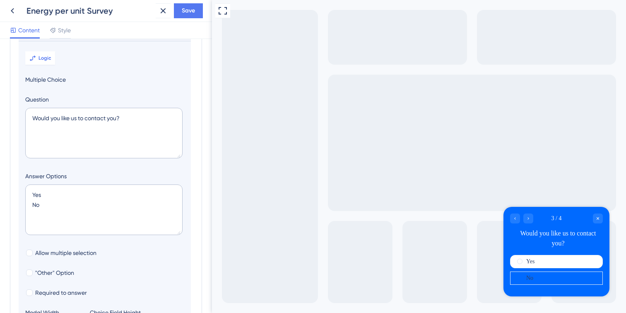
scroll to position [46, 0]
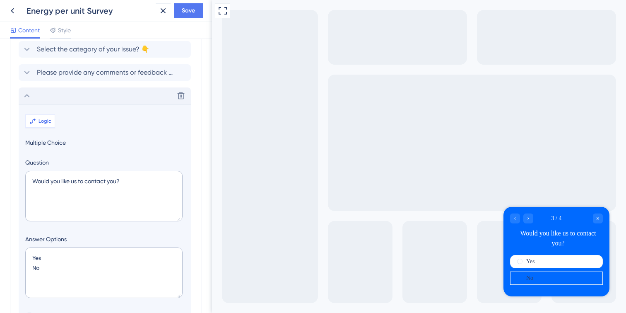
click at [53, 120] on button "Logic" at bounding box center [40, 120] width 30 height 13
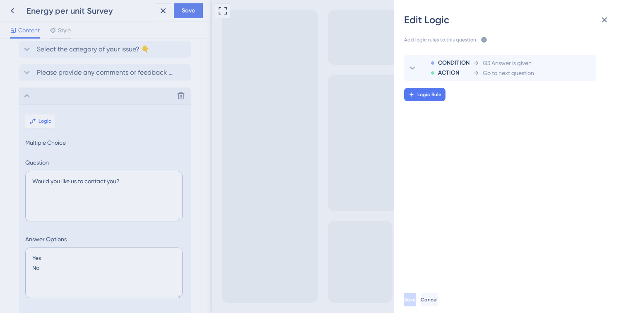
click at [505, 197] on div "CONDITION ACTION Q3 Answer is given Go to next question Logic Rule" at bounding box center [513, 162] width 245 height 235
click at [439, 93] on span "Logic Rule" at bounding box center [429, 94] width 24 height 7
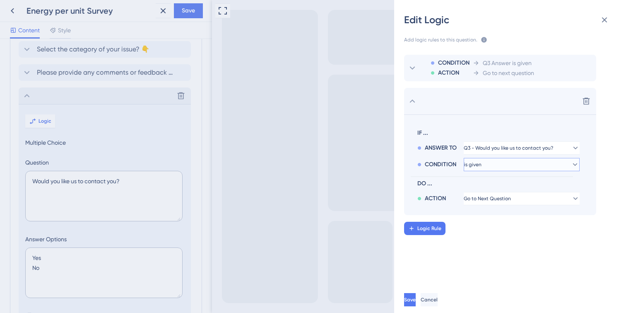
click at [502, 166] on button "is given" at bounding box center [522, 164] width 116 height 13
click at [501, 209] on span "is not given" at bounding box center [486, 205] width 29 height 10
click at [479, 200] on span "Go to Next Question" at bounding box center [487, 198] width 47 height 7
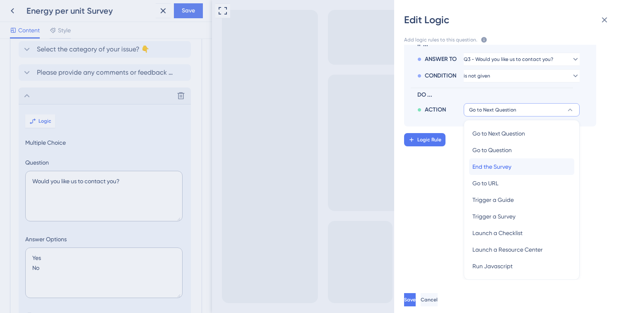
click at [489, 166] on span "End the Survey" at bounding box center [491, 166] width 39 height 10
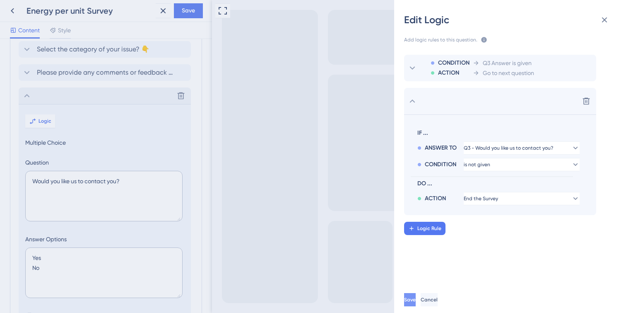
click at [416, 298] on span "Save" at bounding box center [410, 299] width 12 height 7
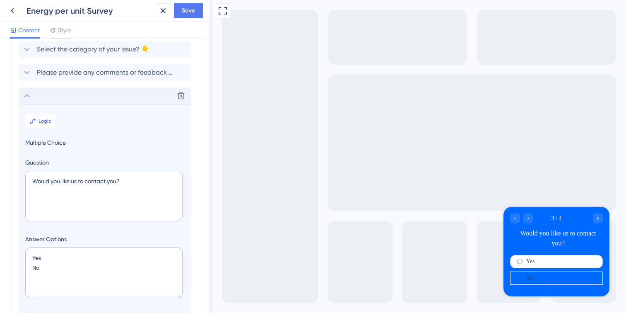
click at [527, 262] on label "Yes" at bounding box center [530, 261] width 8 height 7
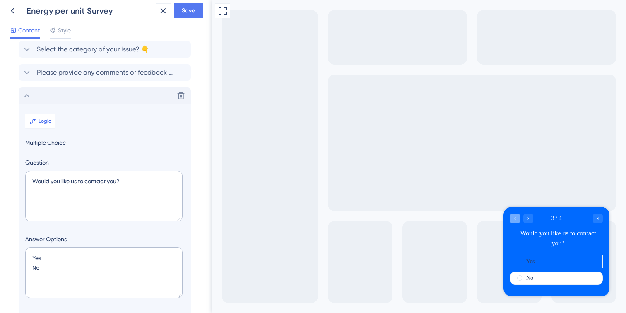
click at [515, 221] on div "Go to Question 2" at bounding box center [515, 218] width 10 height 10
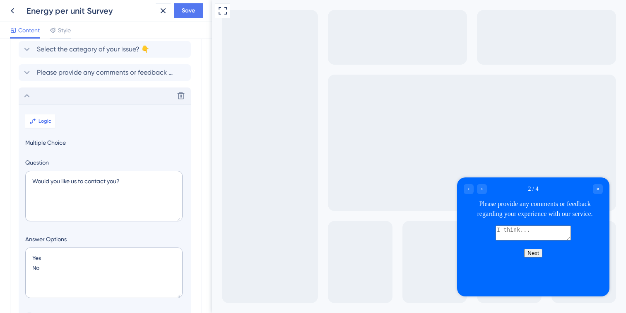
click at [534, 257] on button "Next" at bounding box center [533, 252] width 18 height 9
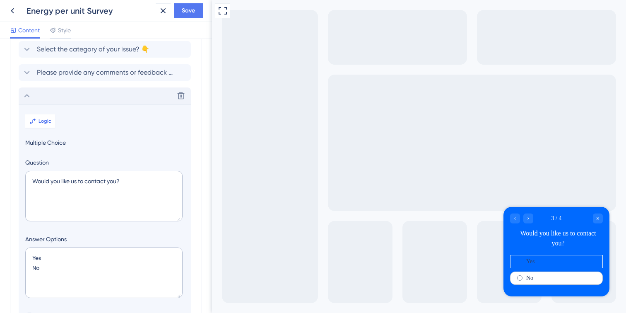
click at [532, 273] on div "No" at bounding box center [556, 277] width 93 height 13
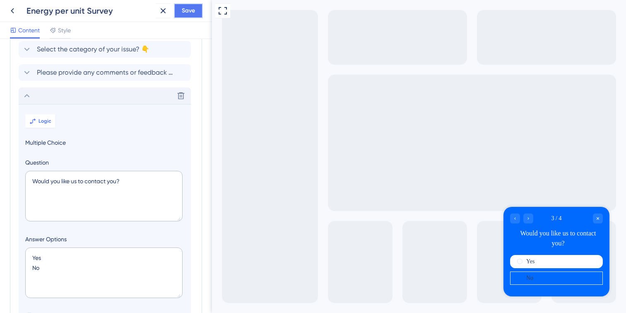
click at [183, 12] on span "Save" at bounding box center [188, 11] width 13 height 10
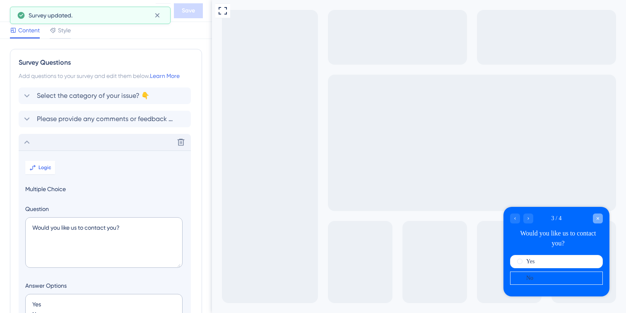
click at [597, 221] on div "Close survey" at bounding box center [598, 218] width 10 height 10
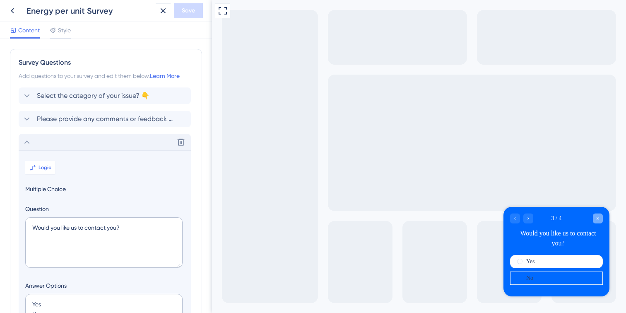
click at [599, 217] on icon "Close survey" at bounding box center [598, 218] width 2 height 2
click at [553, 256] on div "Yes" at bounding box center [556, 261] width 93 height 13
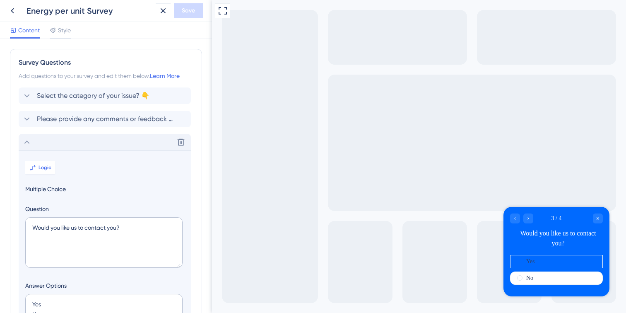
click at [549, 268] on div "Yes No" at bounding box center [556, 270] width 93 height 30
click at [514, 221] on div "Go to Question 2" at bounding box center [515, 218] width 10 height 10
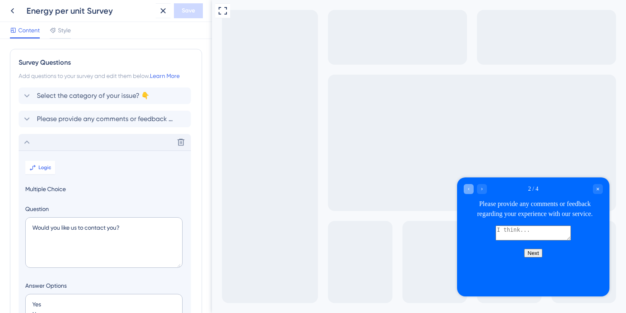
click at [465, 190] on div "Go to Question 1" at bounding box center [469, 189] width 10 height 10
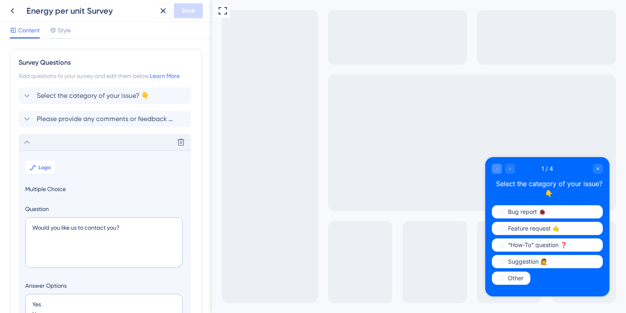
click at [465, 190] on div "Full Screen Preview" at bounding box center [419, 156] width 414 height 313
click at [510, 278] on label "Other" at bounding box center [515, 277] width 15 height 7
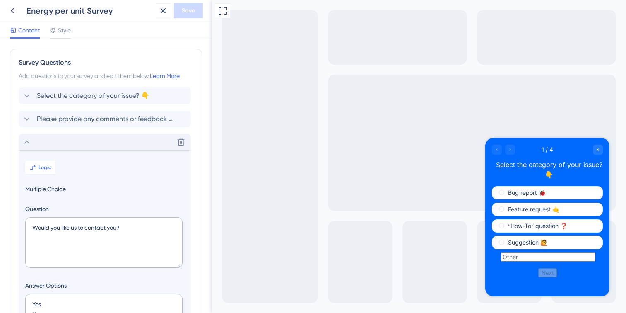
click at [522, 261] on input "radio group" at bounding box center [548, 256] width 94 height 9
click at [509, 243] on label "Suggestion 🙋" at bounding box center [527, 242] width 39 height 7
click at [546, 277] on html "1 / 4 Select the category of your issue? 👇 Bug report 🐞 Feature request 🤙 “How-…" at bounding box center [547, 210] width 124 height 144
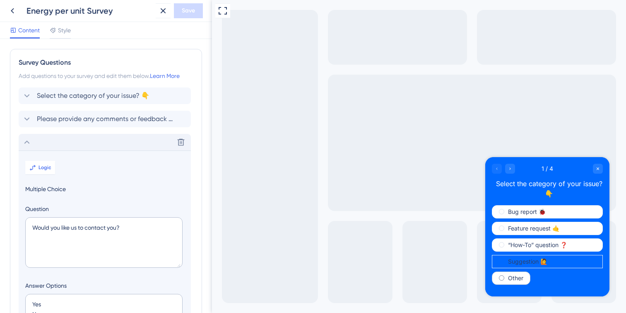
click at [524, 277] on div "Other" at bounding box center [511, 277] width 39 height 13
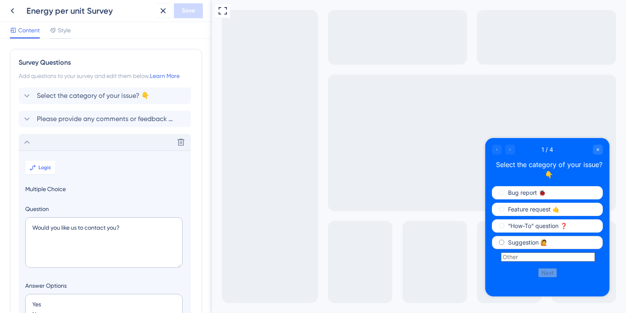
click at [521, 244] on label "Suggestion 🙋" at bounding box center [527, 242] width 39 height 7
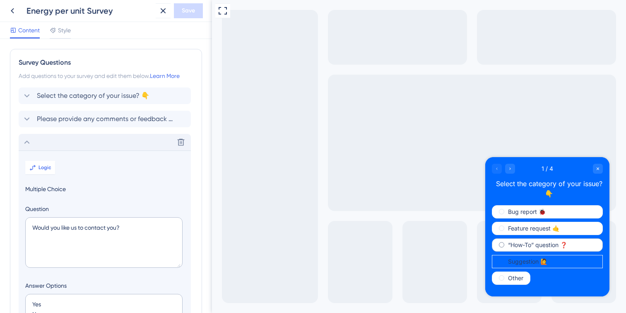
click at [528, 240] on div "“How-To” question ❓" at bounding box center [547, 244] width 111 height 13
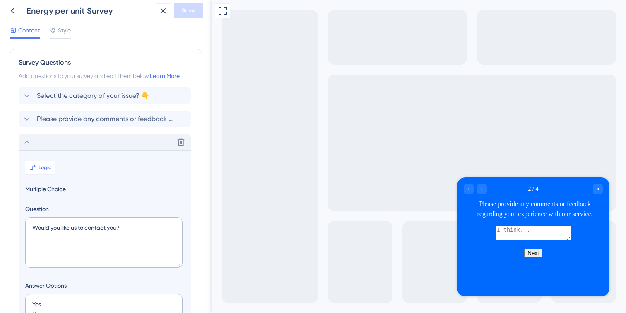
click at [537, 257] on button "Next" at bounding box center [533, 252] width 18 height 9
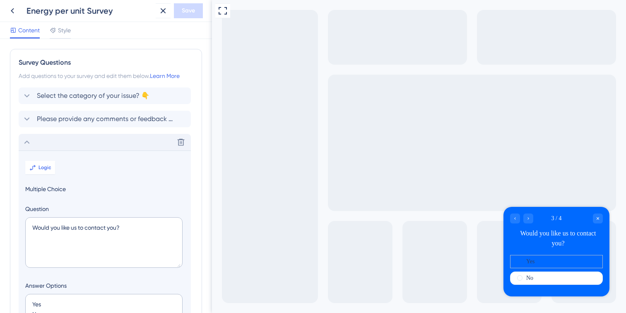
click at [557, 262] on div "Yes" at bounding box center [556, 261] width 93 height 13
click at [540, 277] on div "No" at bounding box center [556, 277] width 93 height 13
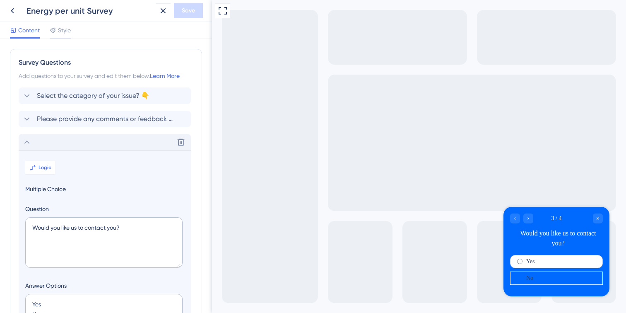
click at [537, 257] on div "Yes" at bounding box center [556, 261] width 93 height 13
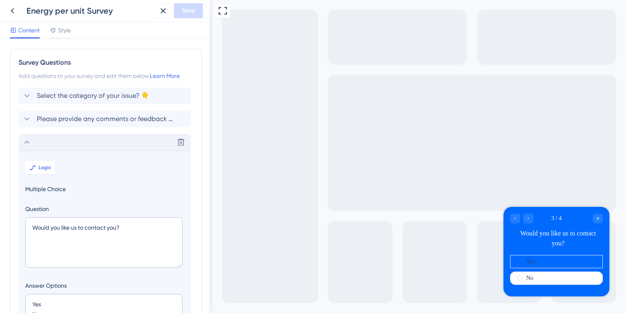
click at [534, 221] on div "3 / 4" at bounding box center [556, 218] width 93 height 10
click at [530, 218] on icon "Go to Question 4" at bounding box center [528, 218] width 5 height 5
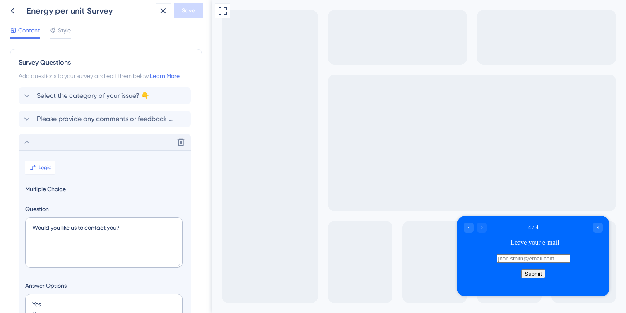
click at [539, 278] on button "Submit" at bounding box center [533, 273] width 24 height 9
click at [597, 231] on div "Close survey" at bounding box center [598, 227] width 10 height 10
click at [597, 228] on icon "Close survey" at bounding box center [597, 227] width 5 height 5
click at [164, 14] on icon at bounding box center [163, 11] width 10 height 10
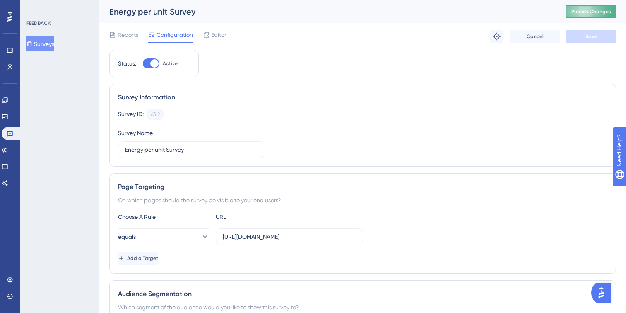
click at [593, 13] on span "Publish Changes" at bounding box center [591, 11] width 40 height 7
click at [216, 34] on span "Editor" at bounding box center [218, 35] width 15 height 10
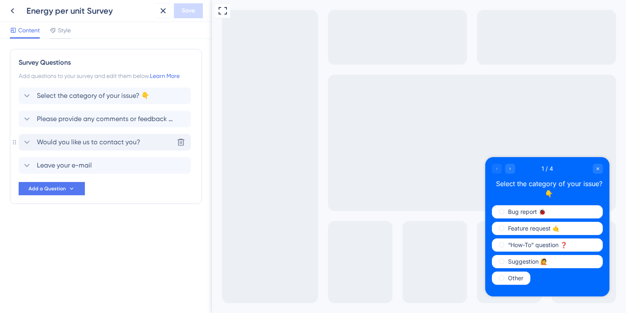
click at [27, 144] on icon at bounding box center [27, 142] width 10 height 10
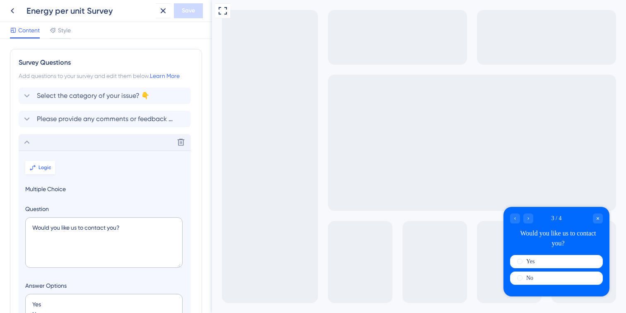
click at [36, 164] on button "Logic" at bounding box center [40, 167] width 30 height 13
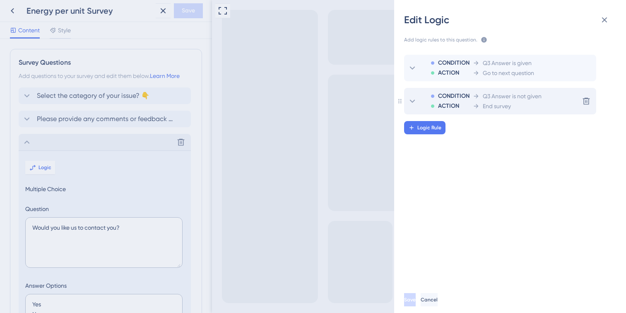
click at [526, 101] on div "End survey" at bounding box center [507, 106] width 69 height 10
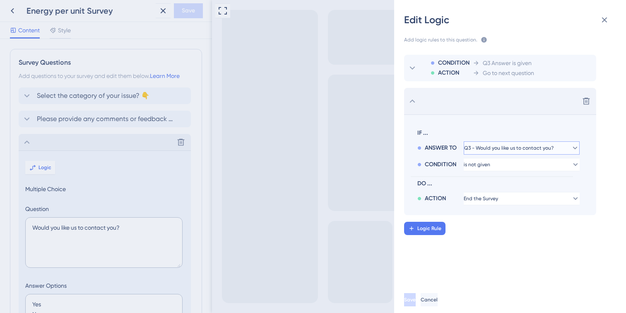
click at [497, 146] on span "Q3 - Would you like us to contact you?" at bounding box center [508, 147] width 89 height 7
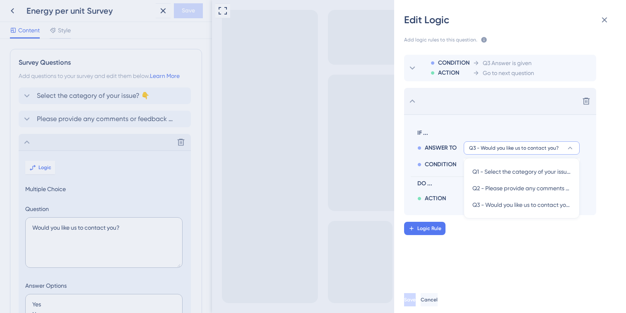
click at [506, 122] on section "IF ... ANSWER TO Q3 - Would you like us to contact you? Q1 - Select the categor…" at bounding box center [500, 164] width 192 height 101
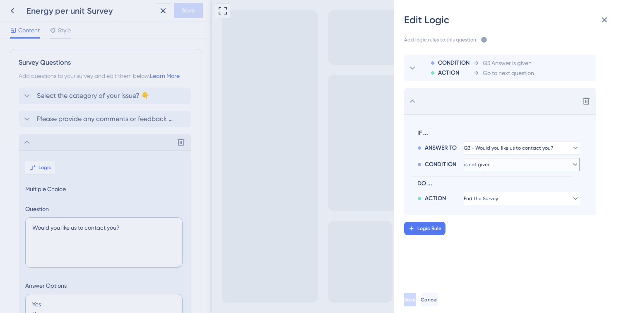
click at [506, 167] on button "is not given" at bounding box center [522, 164] width 116 height 13
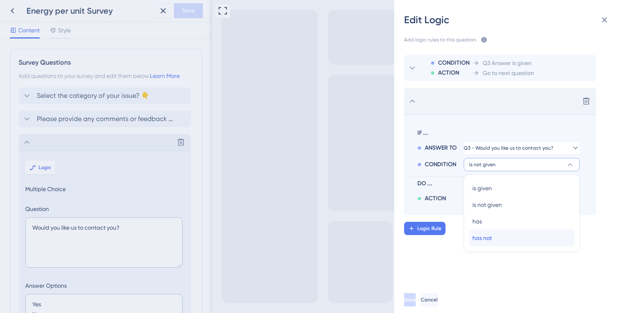
click at [493, 238] on div "has not has not" at bounding box center [521, 237] width 99 height 17
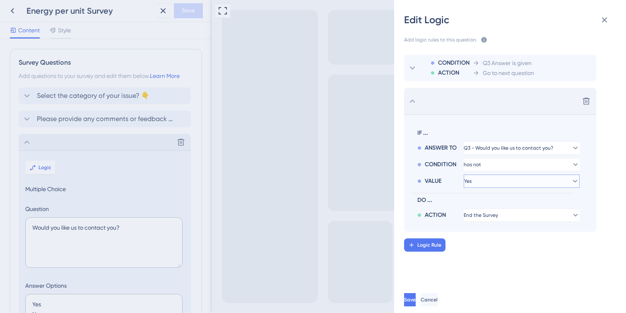
click at [492, 187] on button "Yes" at bounding box center [522, 180] width 116 height 13
click at [487, 218] on div "No No" at bounding box center [521, 221] width 99 height 17
click at [514, 67] on span "Q3 Answer is given" at bounding box center [507, 63] width 49 height 10
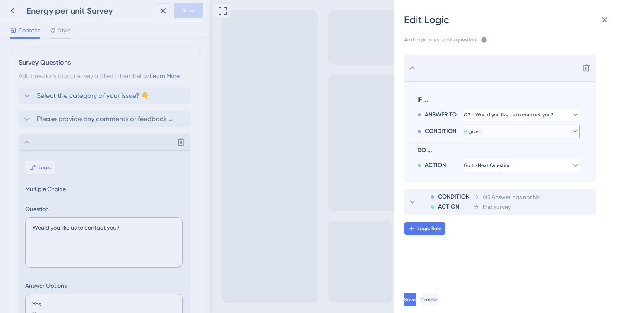
click at [506, 133] on button "is given" at bounding box center [522, 131] width 116 height 13
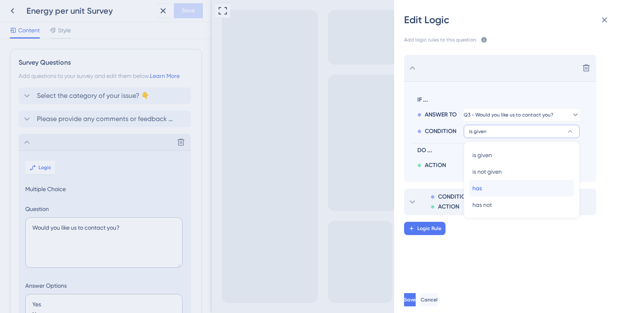
click at [491, 191] on div "has has" at bounding box center [521, 188] width 99 height 17
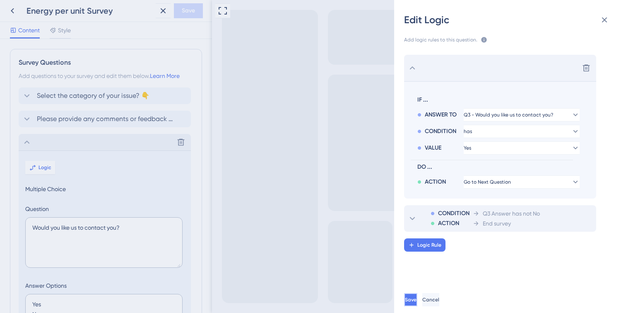
click at [416, 298] on span "Save" at bounding box center [411, 299] width 12 height 7
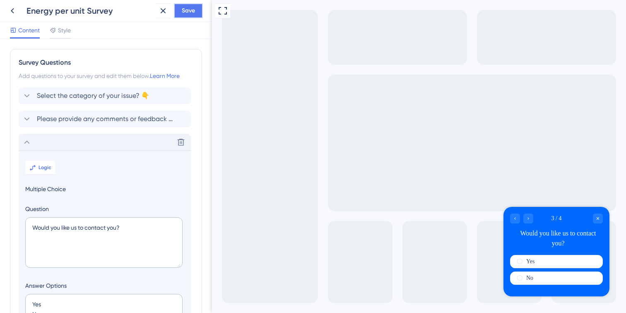
click at [185, 15] on span "Save" at bounding box center [188, 11] width 13 height 10
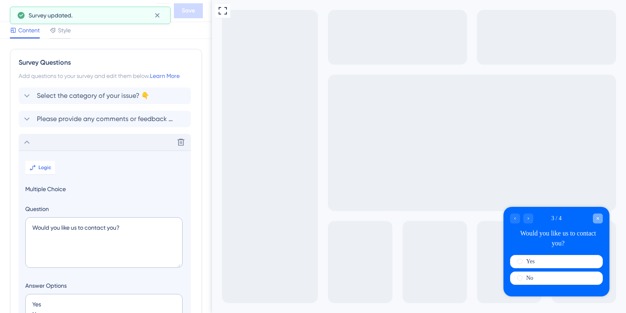
click at [598, 220] on icon "Close survey" at bounding box center [597, 218] width 5 height 5
click at [160, 17] on icon at bounding box center [157, 15] width 8 height 8
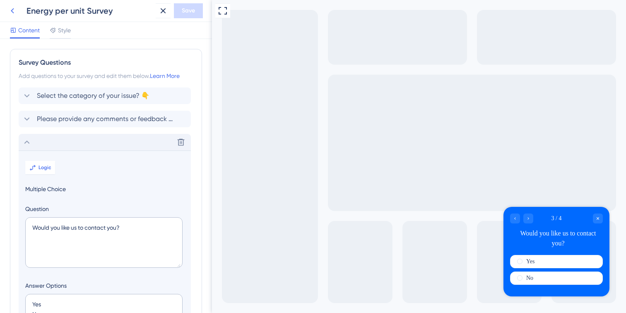
click at [14, 11] on icon at bounding box center [12, 11] width 10 height 10
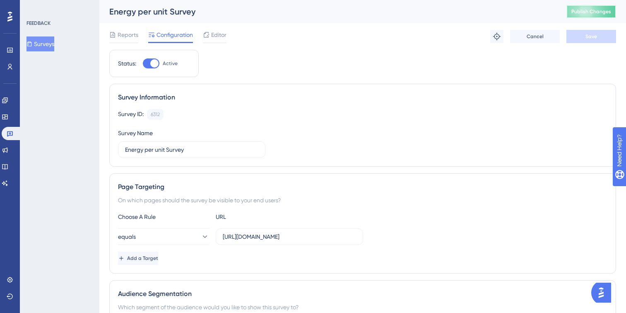
click at [606, 11] on span "Publish Changes" at bounding box center [591, 11] width 40 height 7
click at [208, 33] on icon at bounding box center [206, 34] width 7 height 7
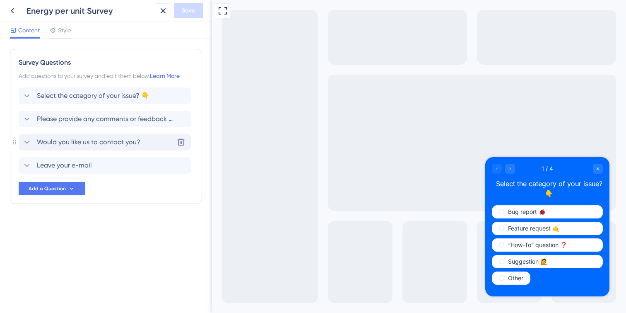
click at [84, 143] on span "Would you like us to contact you?" at bounding box center [88, 142] width 103 height 10
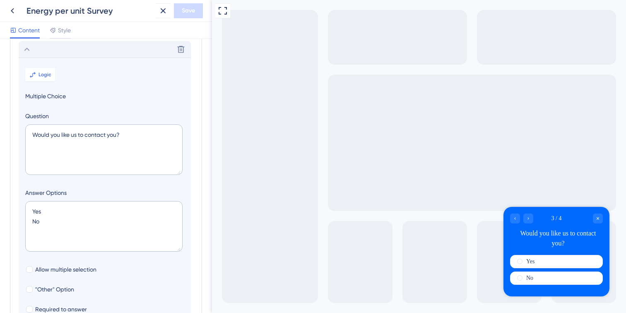
scroll to position [95, 0]
click at [42, 77] on button "Logic" at bounding box center [40, 72] width 30 height 13
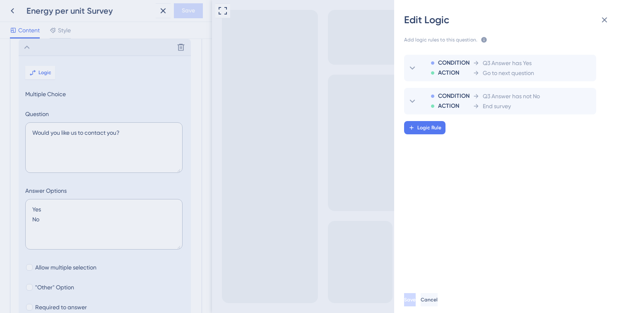
click at [477, 115] on div "CONDITION ACTION Q3 Answer has Yes Go to next question CONDITION ACTION Q3 Answ…" at bounding box center [513, 162] width 245 height 235
click at [484, 72] on span "Go to next question" at bounding box center [508, 73] width 51 height 10
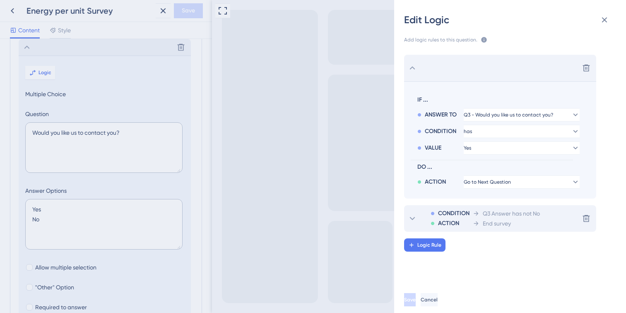
click at [509, 220] on span "End survey" at bounding box center [497, 223] width 28 height 10
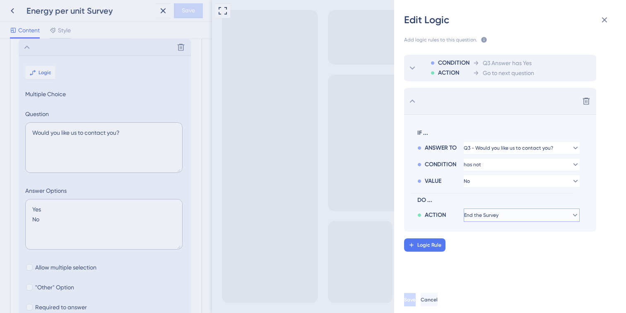
click at [498, 217] on span "End the Survey" at bounding box center [481, 215] width 34 height 7
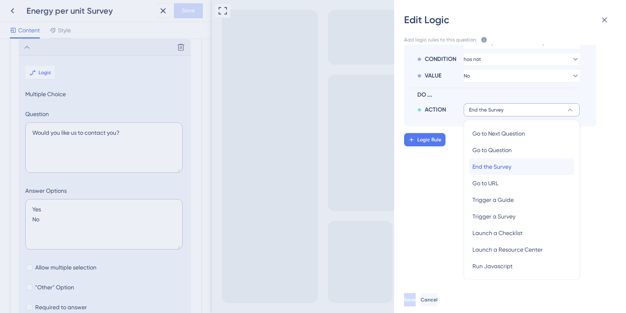
click at [492, 167] on span "End the Survey" at bounding box center [491, 166] width 39 height 10
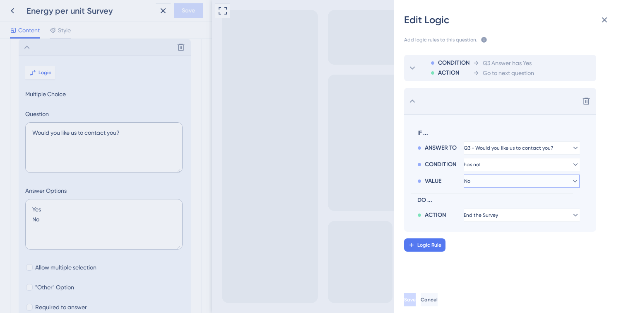
click at [490, 186] on button "No" at bounding box center [522, 180] width 116 height 13
click at [486, 181] on button "No" at bounding box center [522, 180] width 116 height 13
click at [487, 178] on button "No" at bounding box center [522, 180] width 116 height 13
click at [495, 101] on div "Delete" at bounding box center [500, 101] width 192 height 26
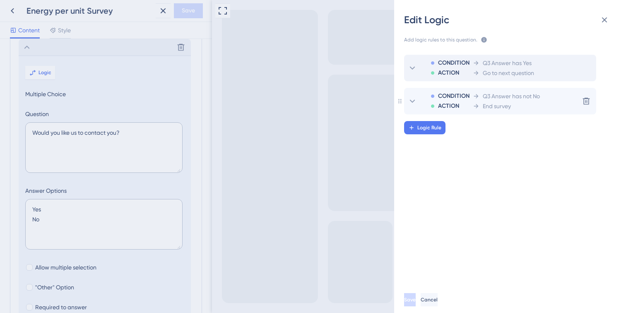
click at [495, 105] on span "End survey" at bounding box center [497, 106] width 28 height 10
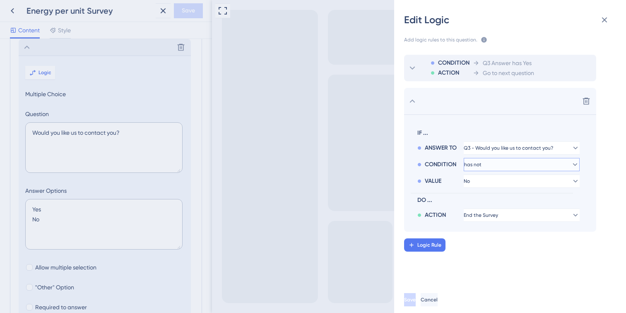
click at [491, 164] on button "has not" at bounding box center [522, 164] width 116 height 13
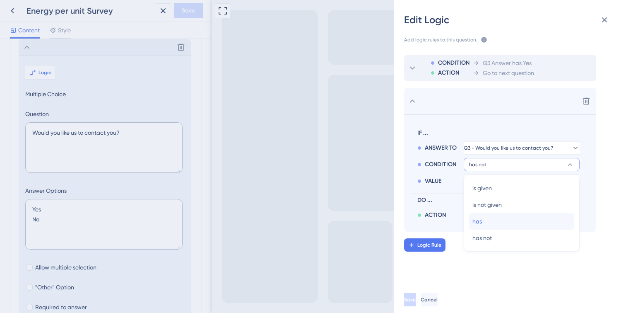
click at [482, 223] on div "has has" at bounding box center [521, 221] width 99 height 17
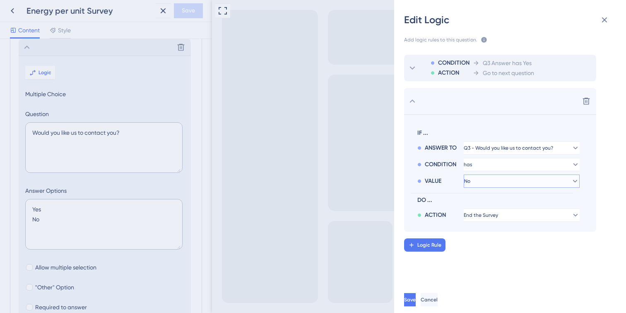
click at [490, 183] on button "No" at bounding box center [522, 180] width 116 height 13
click at [416, 301] on span "Save" at bounding box center [411, 299] width 12 height 7
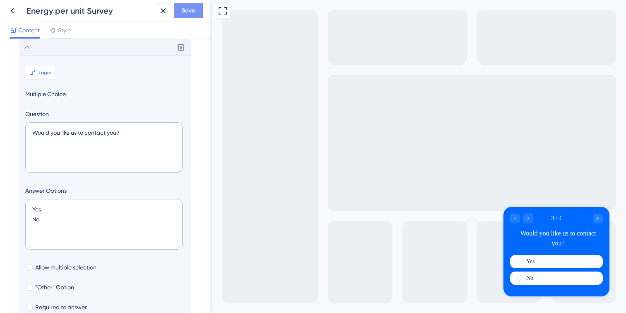
click at [183, 17] on button "Save" at bounding box center [188, 10] width 29 height 15
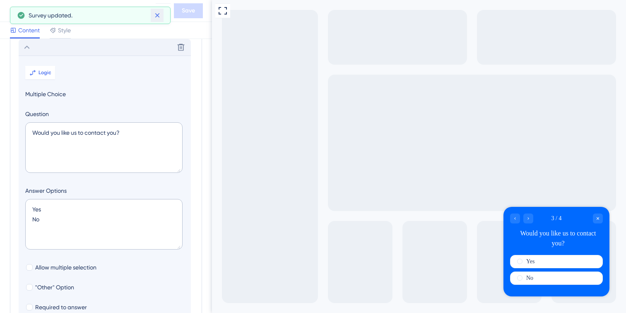
click at [159, 15] on icon at bounding box center [157, 15] width 8 height 8
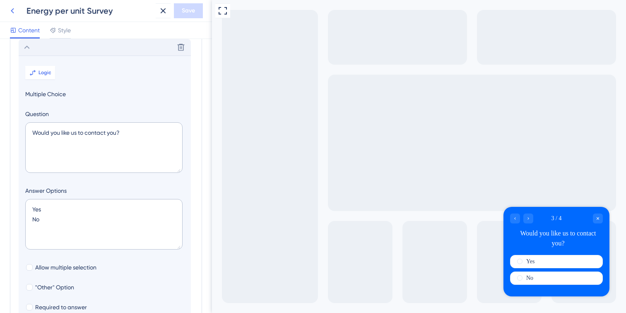
click at [10, 12] on icon at bounding box center [12, 11] width 10 height 10
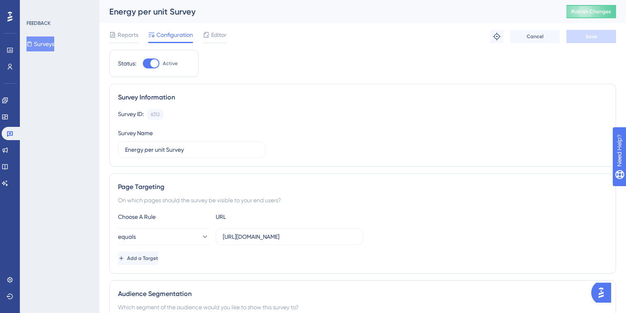
click at [591, 13] on span "Publish Changes" at bounding box center [591, 11] width 40 height 7
